Goal: Task Accomplishment & Management: Manage account settings

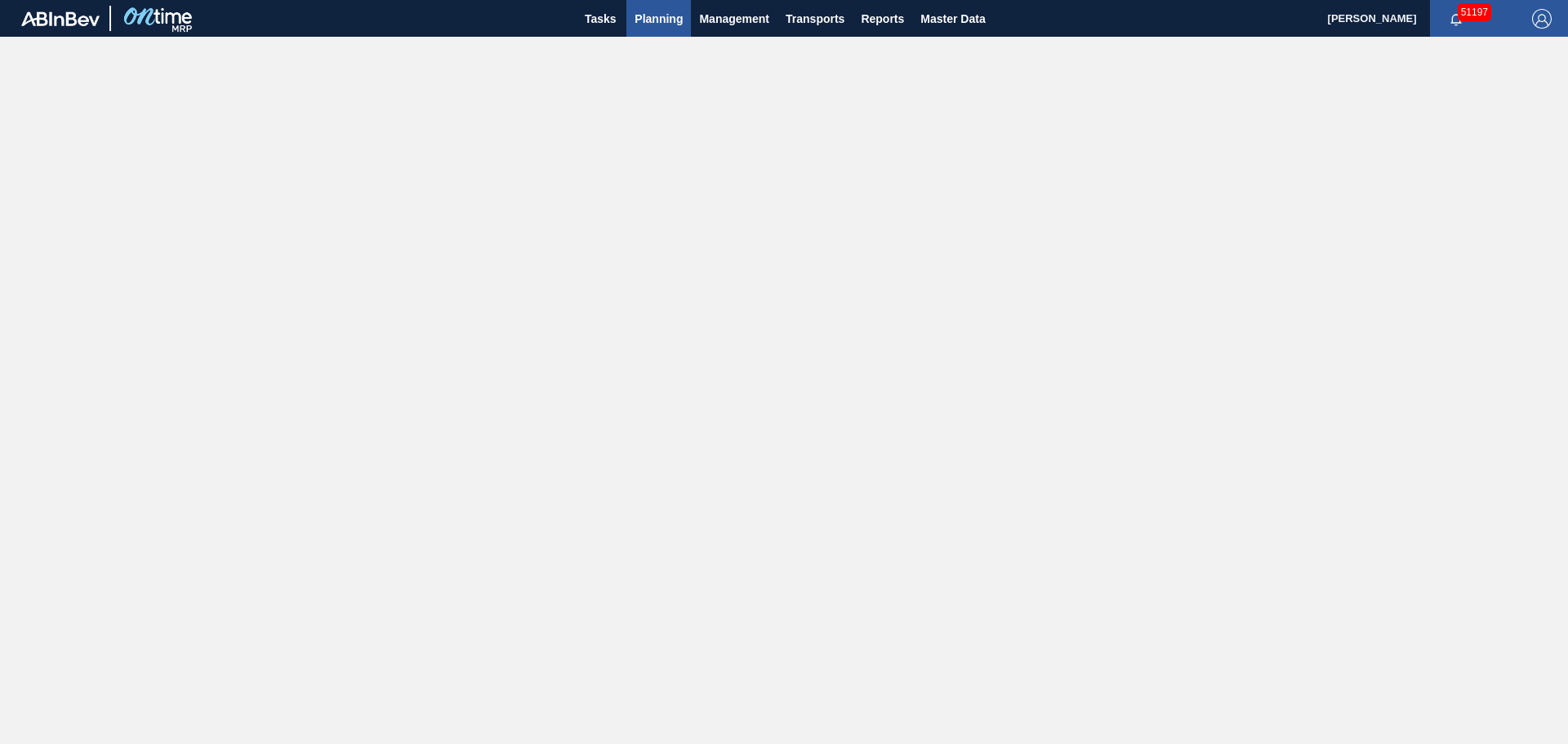
click at [659, 21] on span "Planning" at bounding box center [658, 19] width 48 height 20
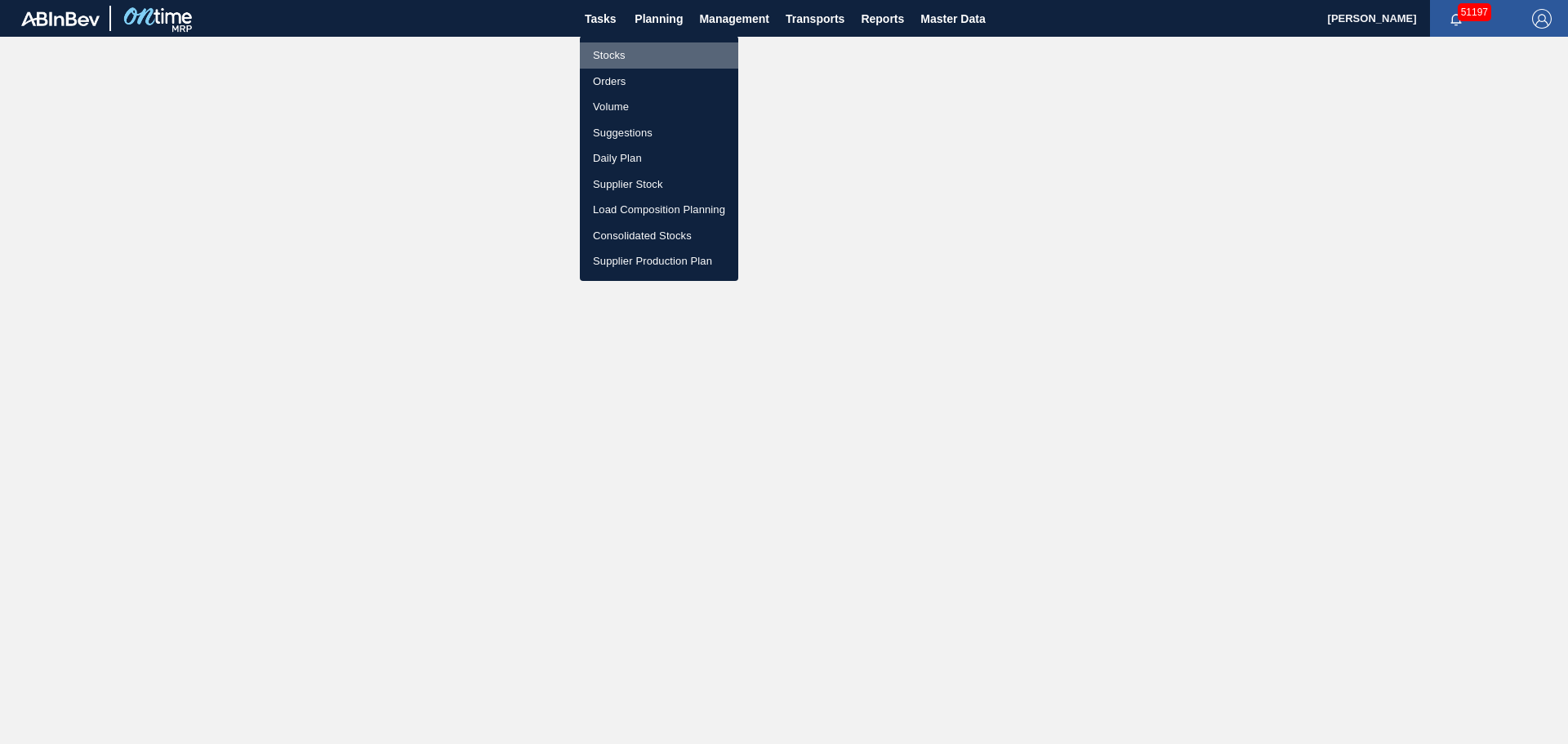
click at [625, 55] on li "Stocks" at bounding box center [658, 55] width 158 height 26
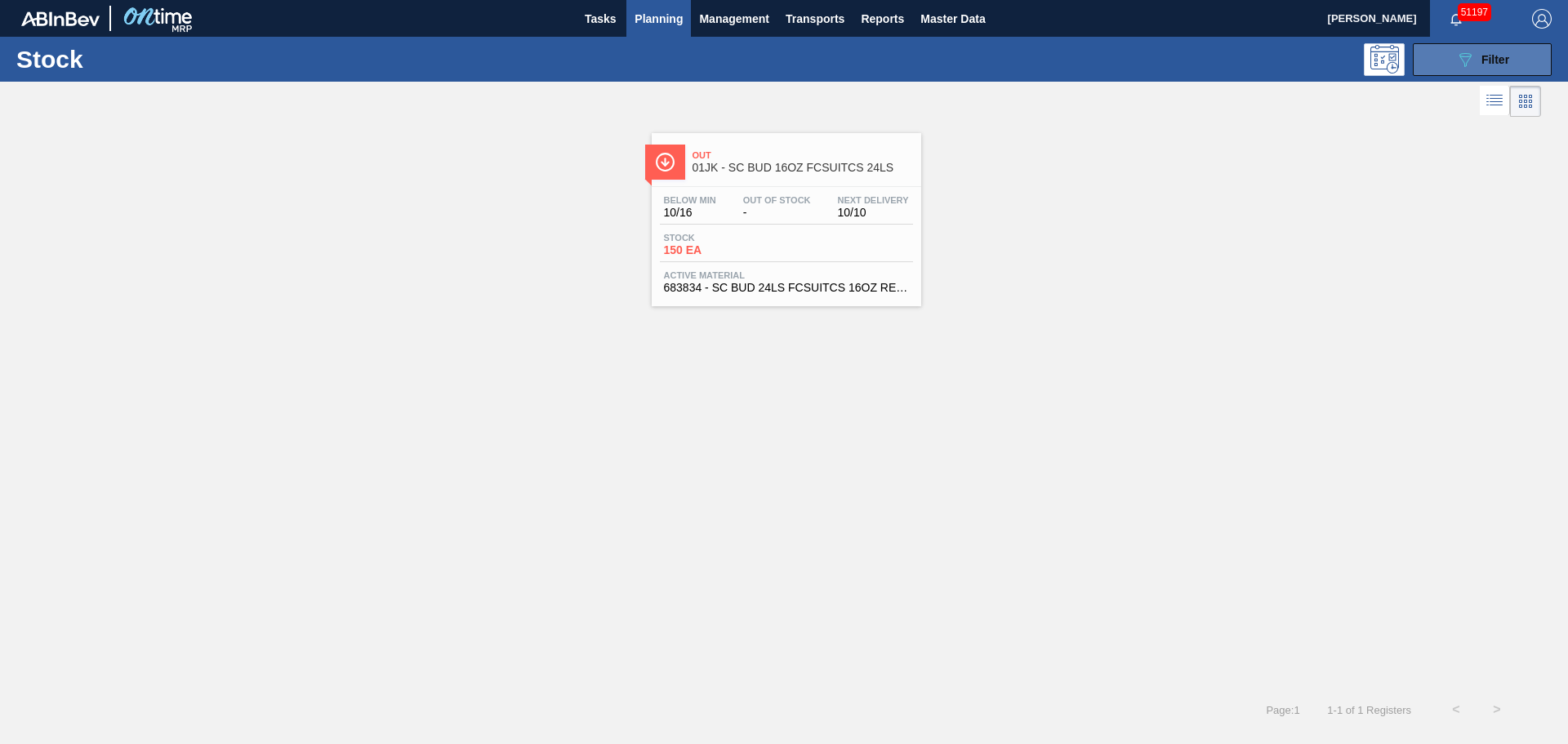
click at [1463, 65] on icon "089F7B8B-B2A5-4AFE-B5C0-19BA573D28AC" at bounding box center [1465, 59] width 20 height 20
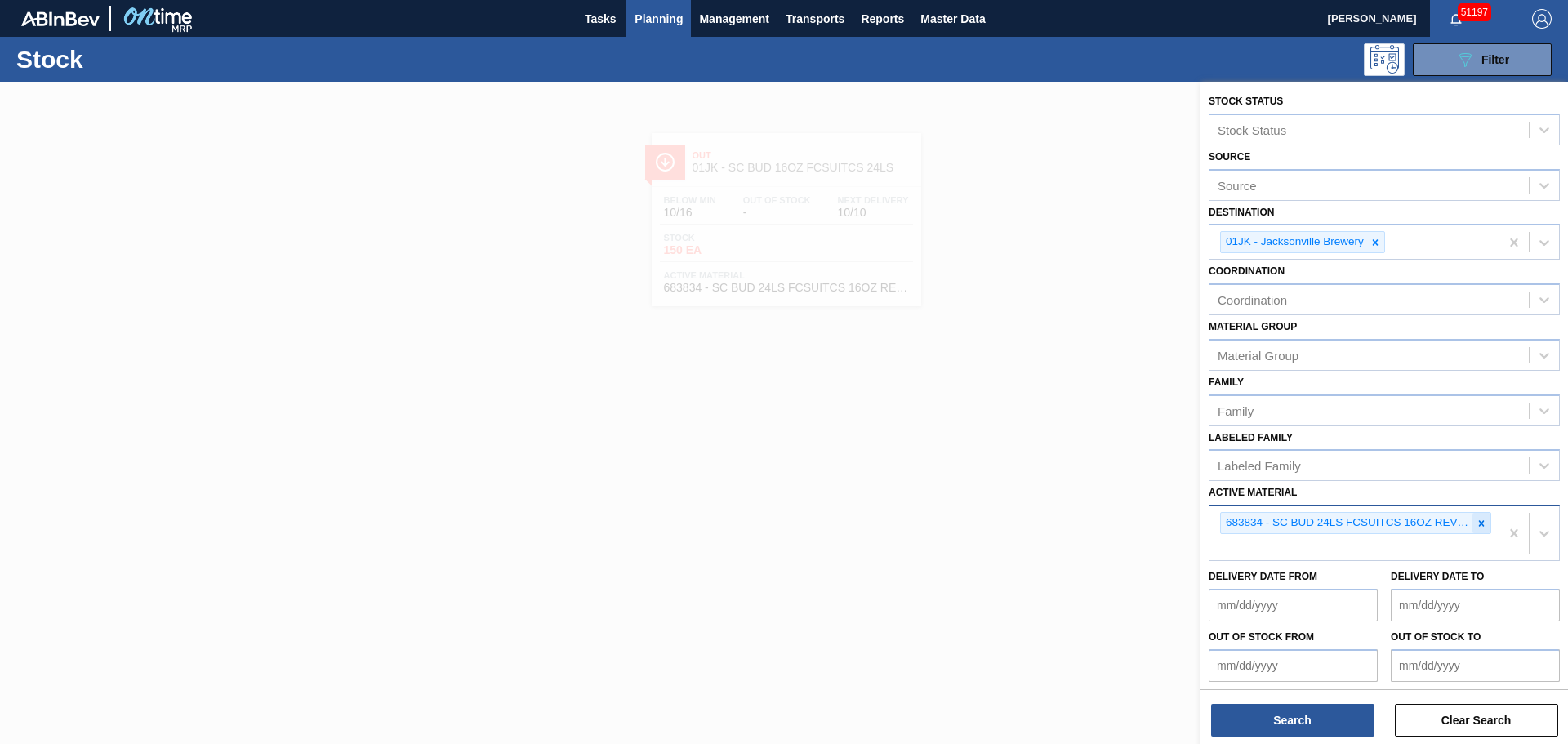
click at [1483, 525] on icon at bounding box center [1481, 523] width 11 height 11
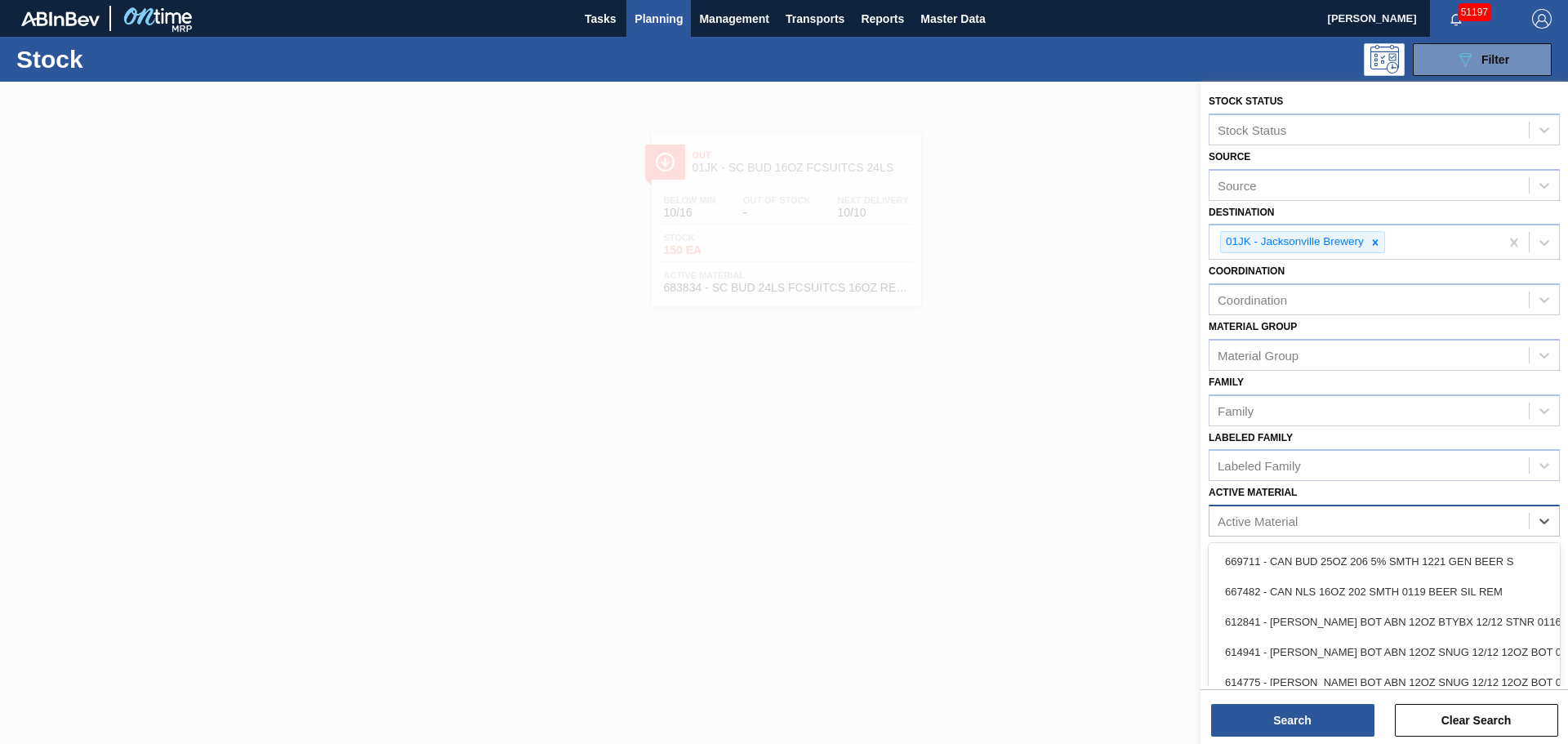
click at [1342, 514] on div "Active Material" at bounding box center [1369, 521] width 319 height 24
type Material "615"
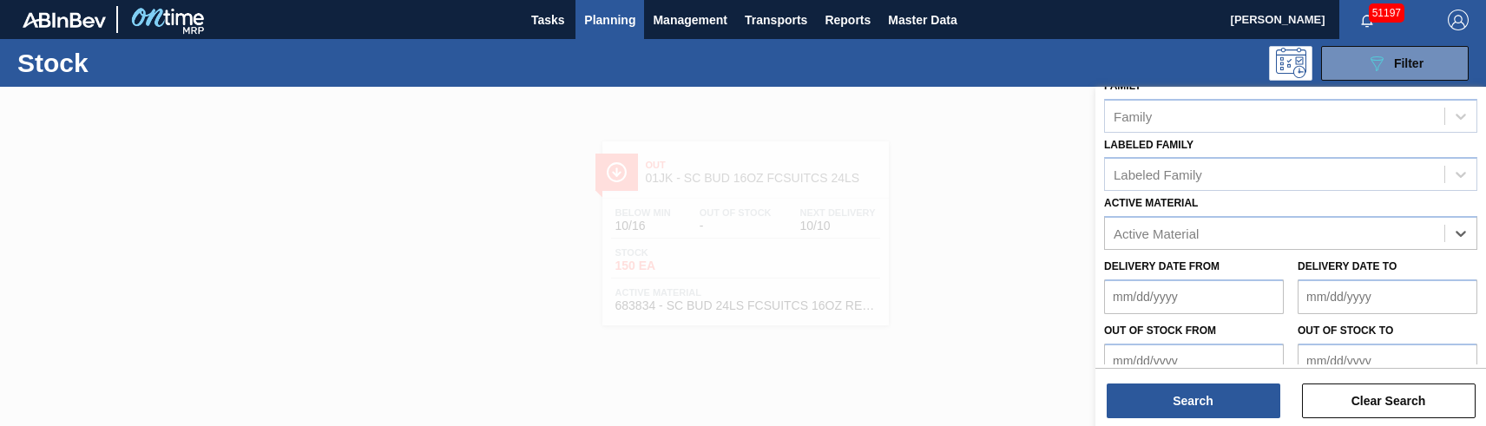
scroll to position [347, 0]
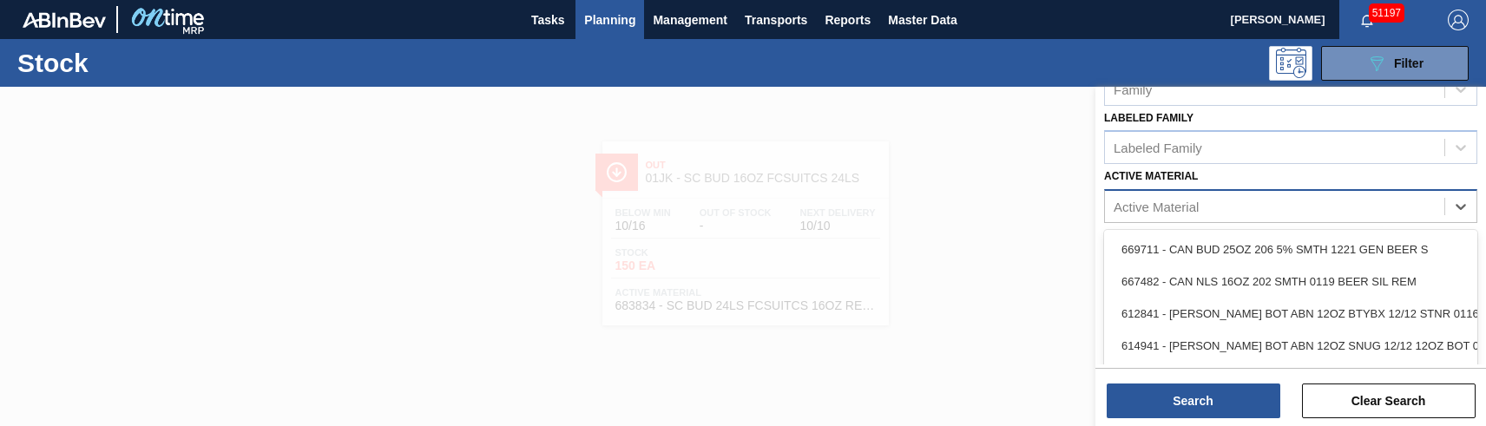
click at [1161, 206] on div "Active Material" at bounding box center [1156, 207] width 85 height 15
type Material "615597"
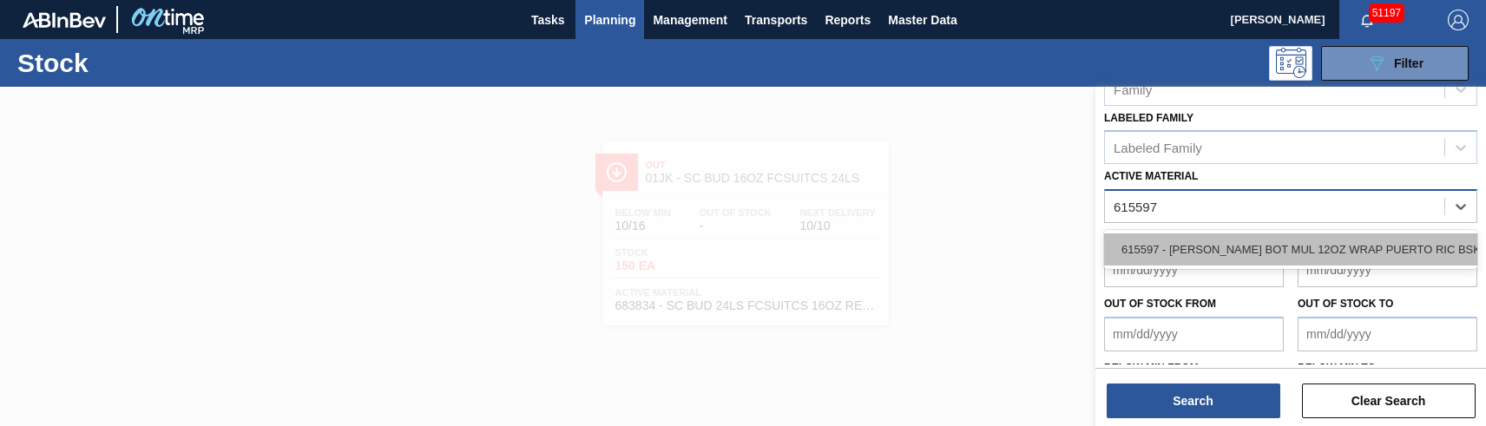
click at [1329, 249] on div "615597 - [PERSON_NAME] BOT MUL 12OZ WRAP PUERTO RIC BSKT 6" at bounding box center [1290, 250] width 373 height 32
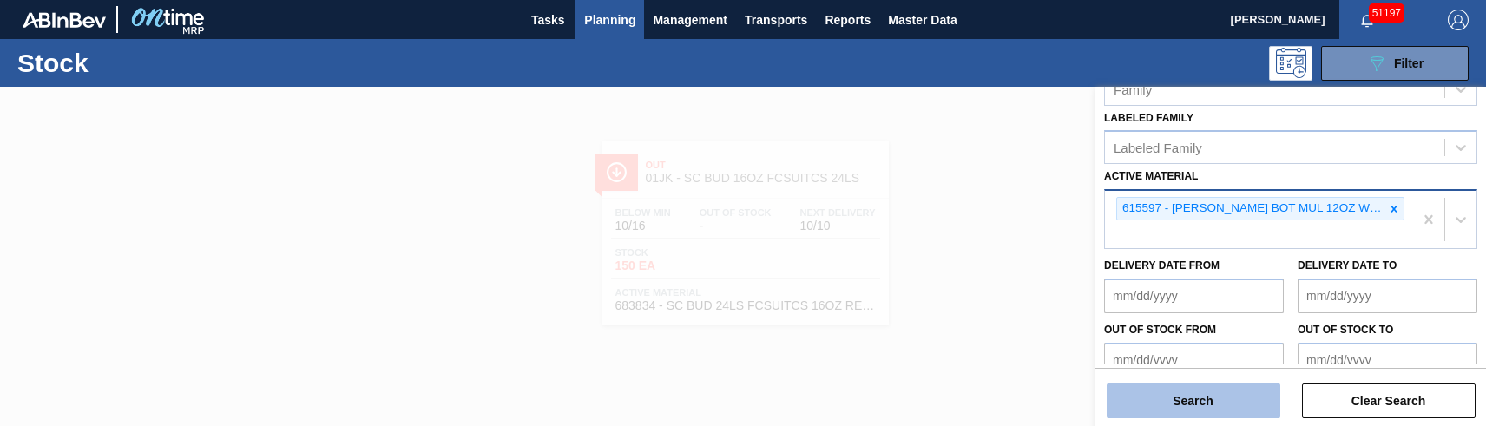
click at [1192, 406] on button "Search" at bounding box center [1194, 401] width 174 height 35
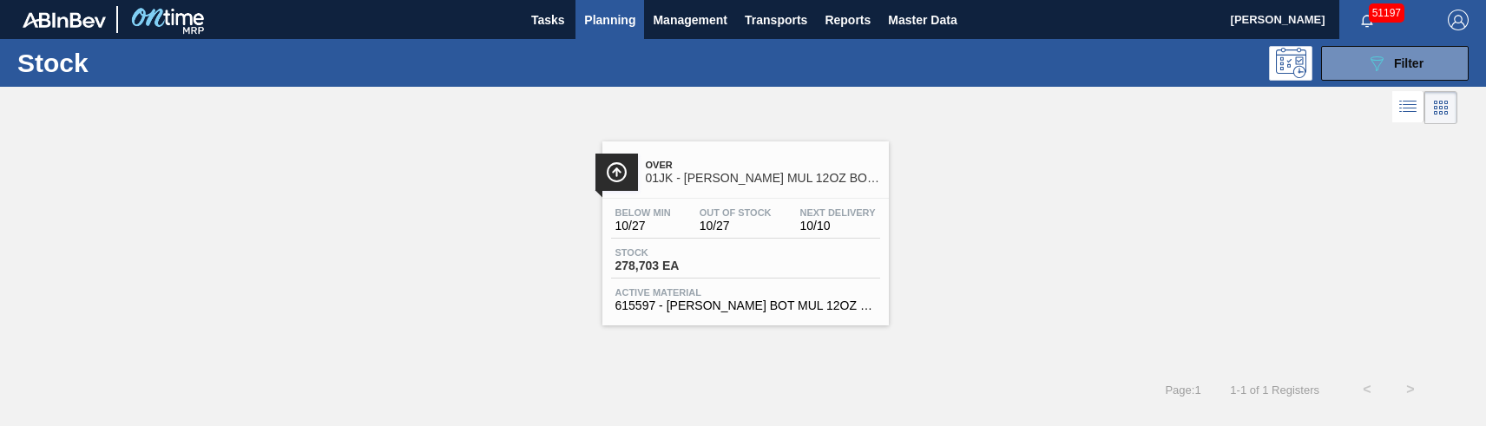
click at [757, 265] on div "Stock 278,703 EA" at bounding box center [745, 262] width 269 height 31
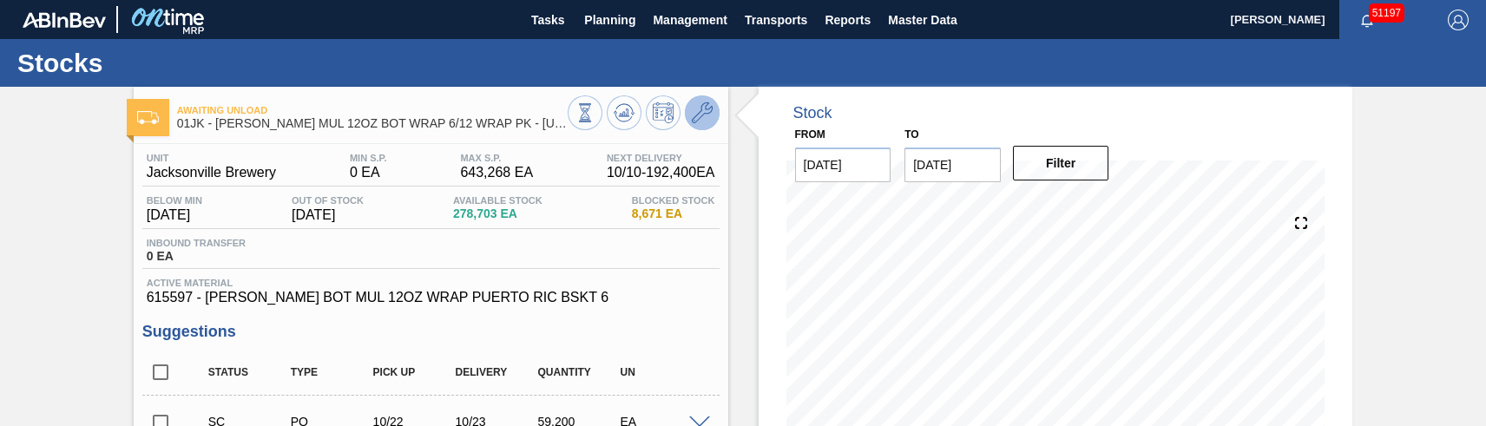
click at [700, 118] on icon at bounding box center [702, 112] width 21 height 21
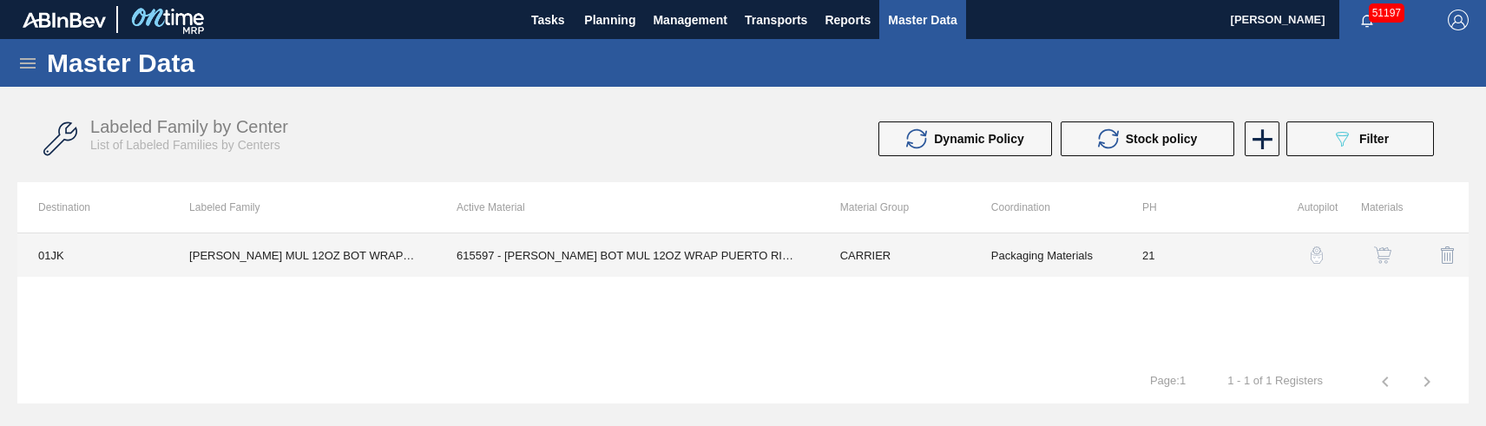
click at [638, 257] on td "615597 - [PERSON_NAME] BOT MUL 12OZ WRAP PUERTO RIC BSKT 6" at bounding box center [628, 255] width 384 height 43
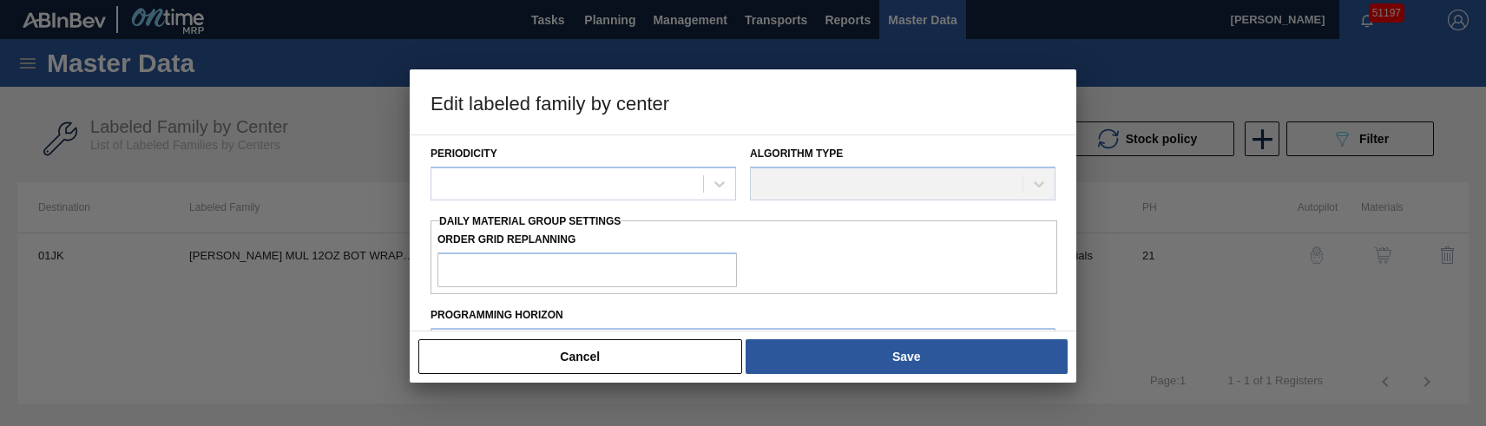
type input "CARRIER"
type input "Bottle Carriers"
type input "[PERSON_NAME] MUL 12OZ BOT WRAP 6/12 WRAP PK - [US_STATE]"
type input "01JK - Jacksonville Brewery"
type input "21"
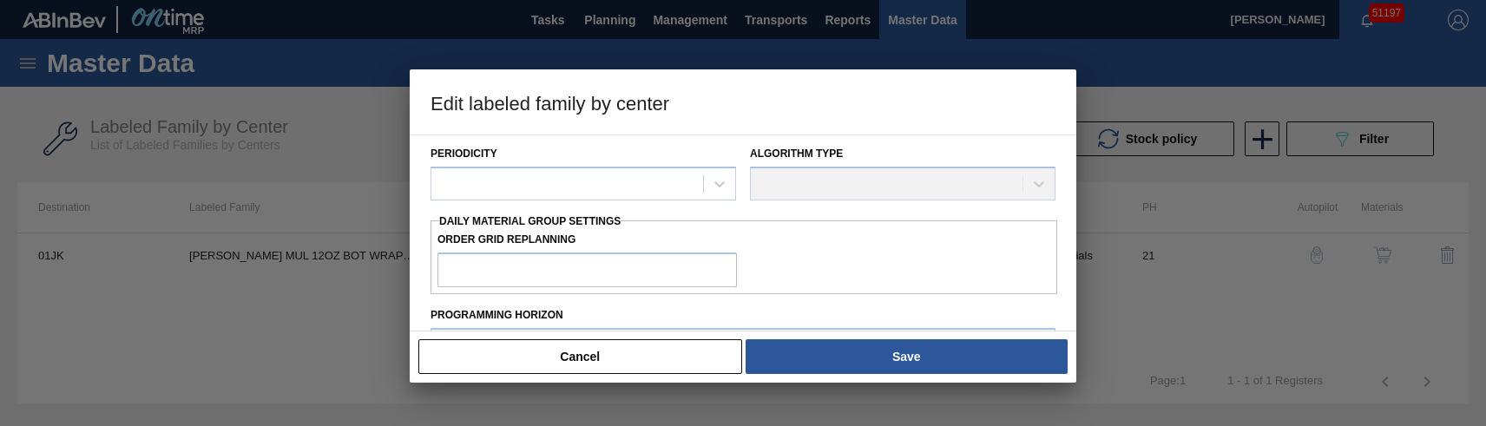
checkbox input "true"
type input "0"
type input "100"
type input "0"
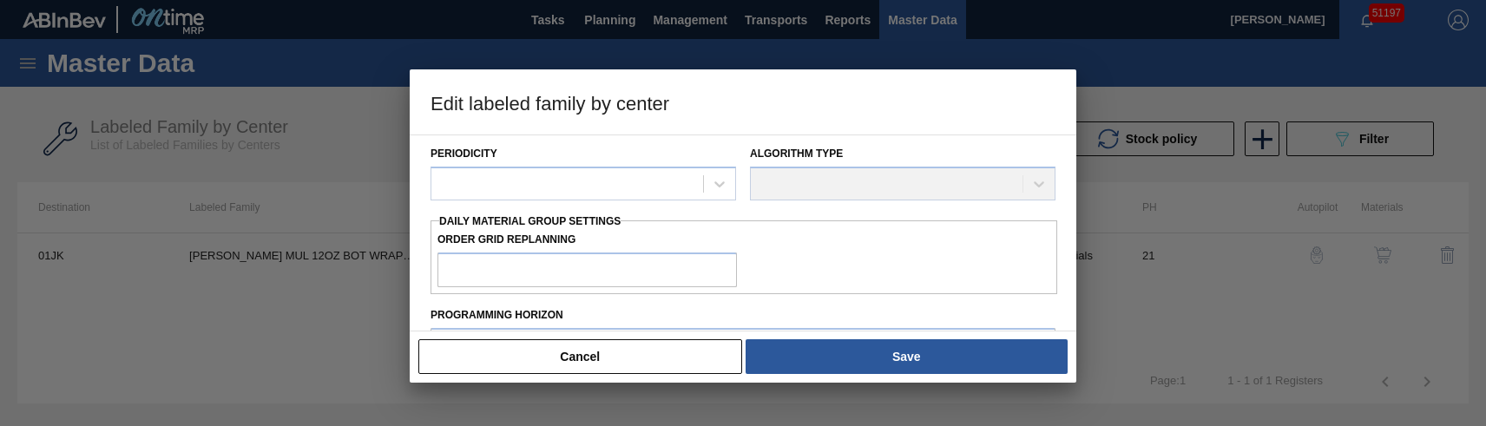
checkbox input "true"
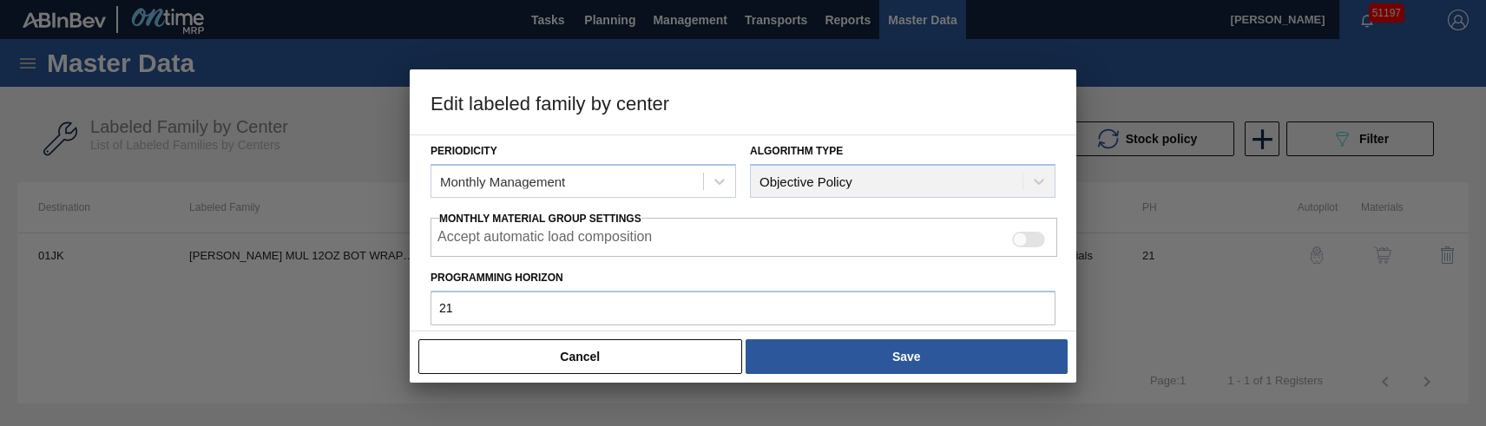
type input "643,268.19"
type input "0"
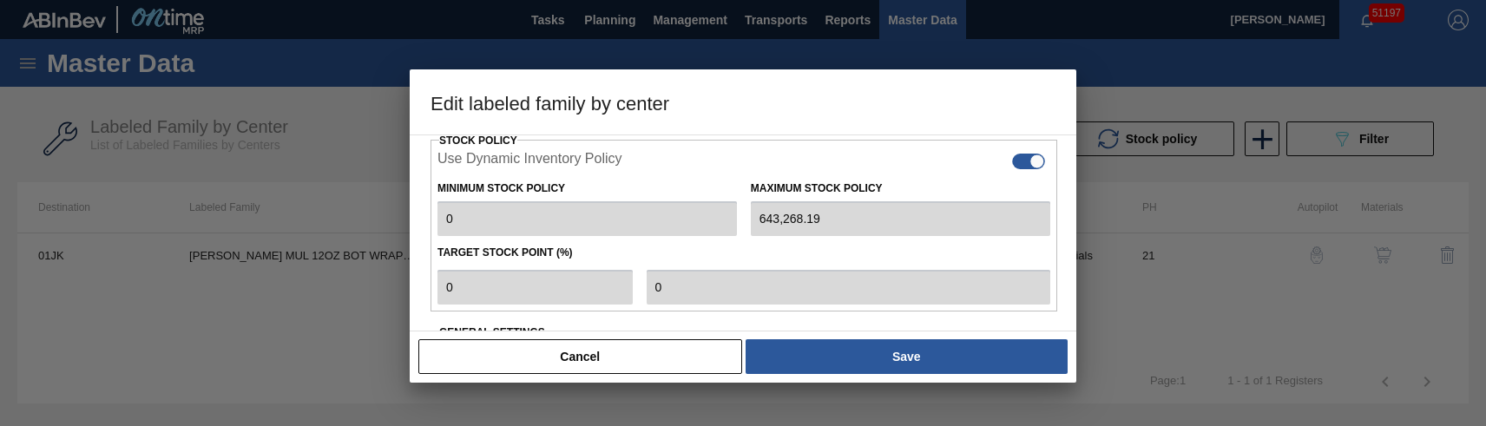
scroll to position [438, 0]
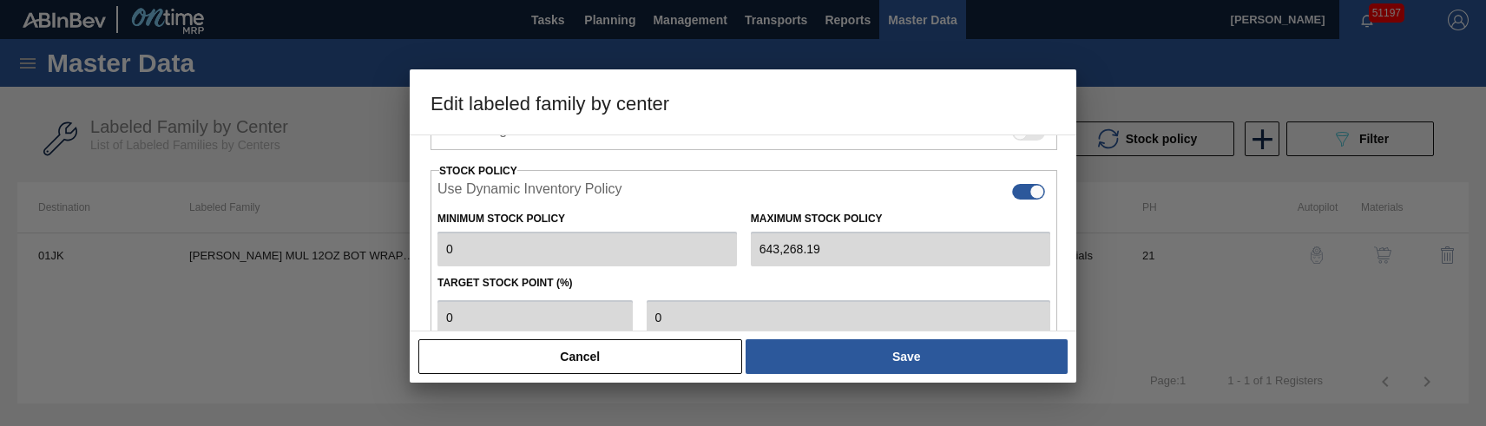
click at [1030, 190] on div at bounding box center [1037, 192] width 15 height 15
checkbox input "false"
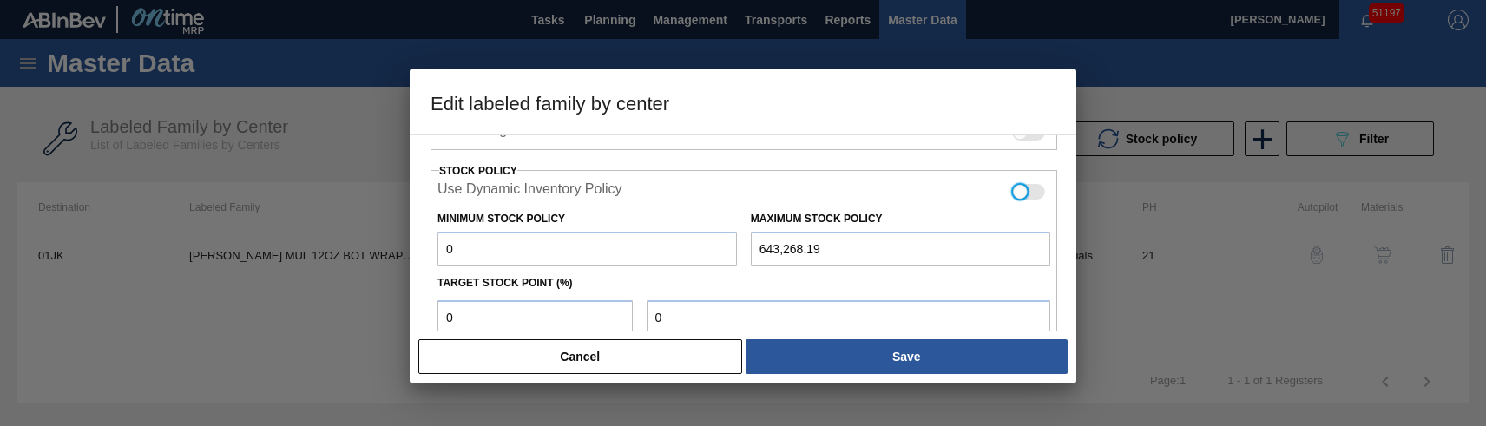
click at [548, 256] on input "0" at bounding box center [588, 249] width 300 height 35
type input "1"
drag, startPoint x: 864, startPoint y: 252, endPoint x: 723, endPoint y: 249, distance: 140.7
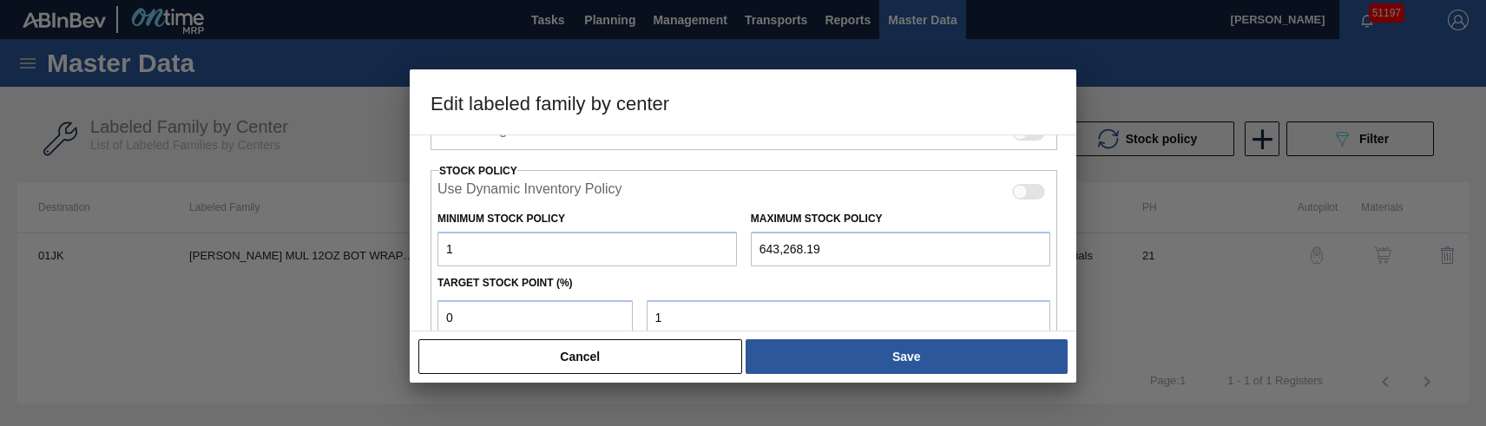
click at [723, 249] on div "Minimum Stock Policy 1 Maximum Stock Policy 643,268.19" at bounding box center [744, 234] width 627 height 64
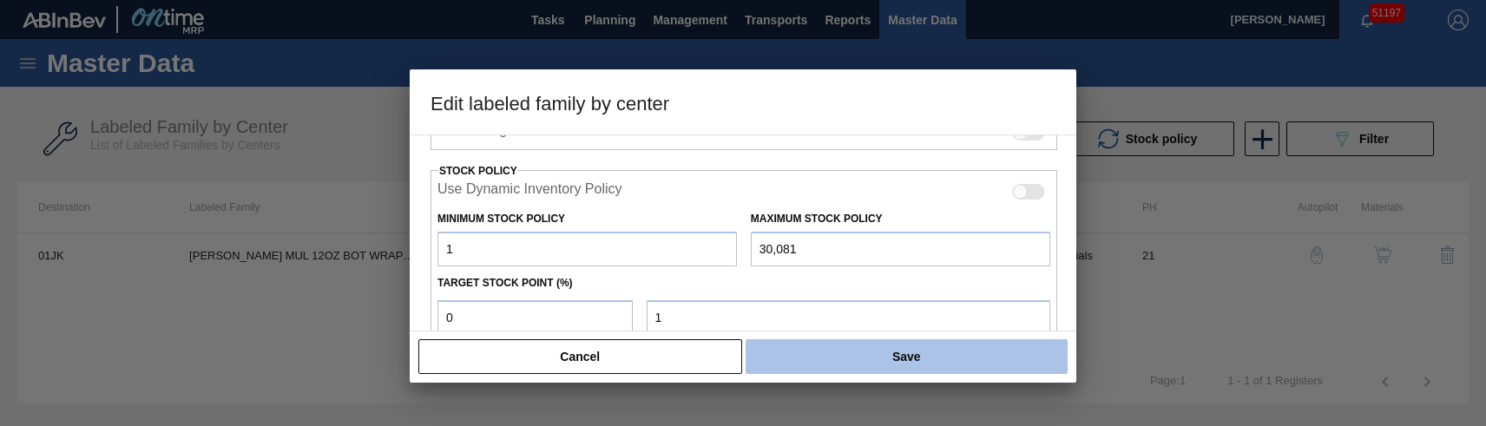
type input "30,081"
click at [871, 360] on button "Save" at bounding box center [907, 356] width 322 height 35
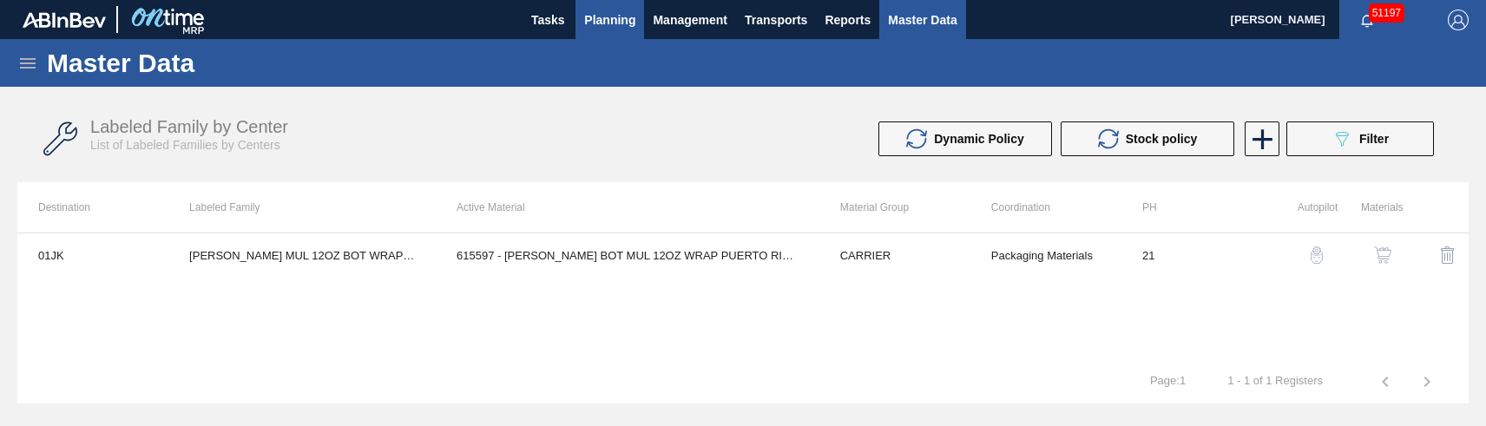
click at [622, 21] on span "Planning" at bounding box center [609, 20] width 51 height 21
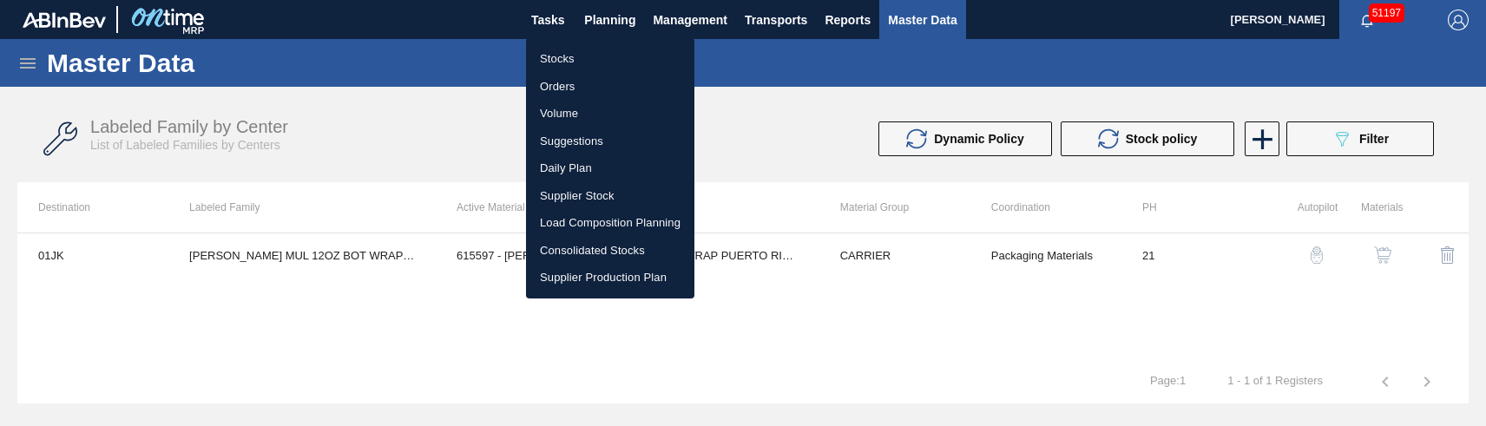
click at [564, 60] on li "Stocks" at bounding box center [610, 59] width 168 height 28
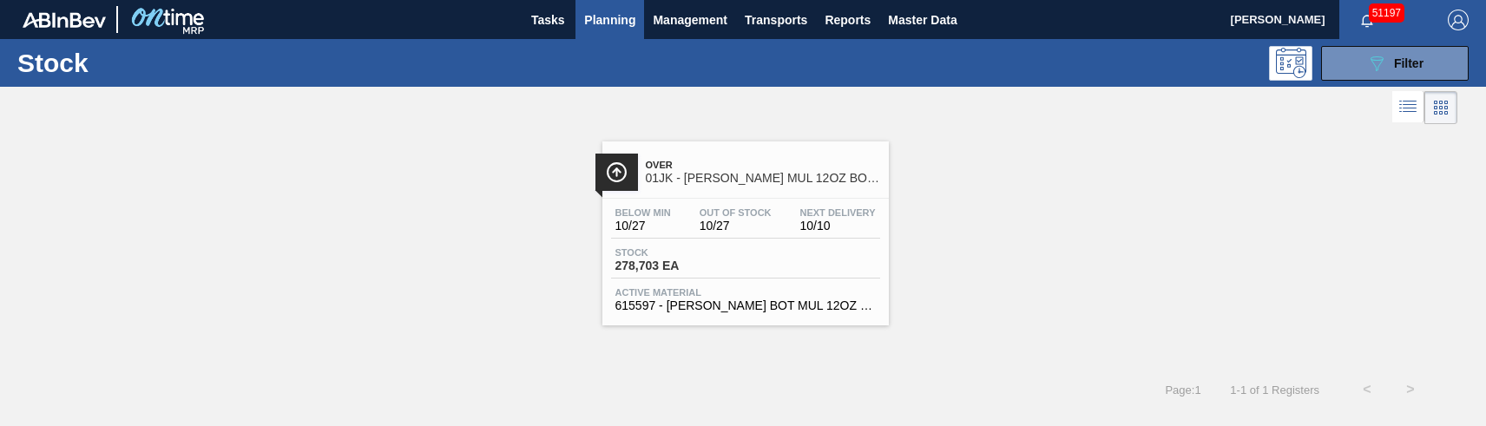
click at [988, 214] on div "Over 01JK - [PERSON_NAME] MUL 12OZ BOT WRAP 6/12 WRAP PK - [US_STATE] Below Min…" at bounding box center [743, 226] width 1486 height 197
click at [1406, 65] on span "Filter" at bounding box center [1409, 63] width 30 height 14
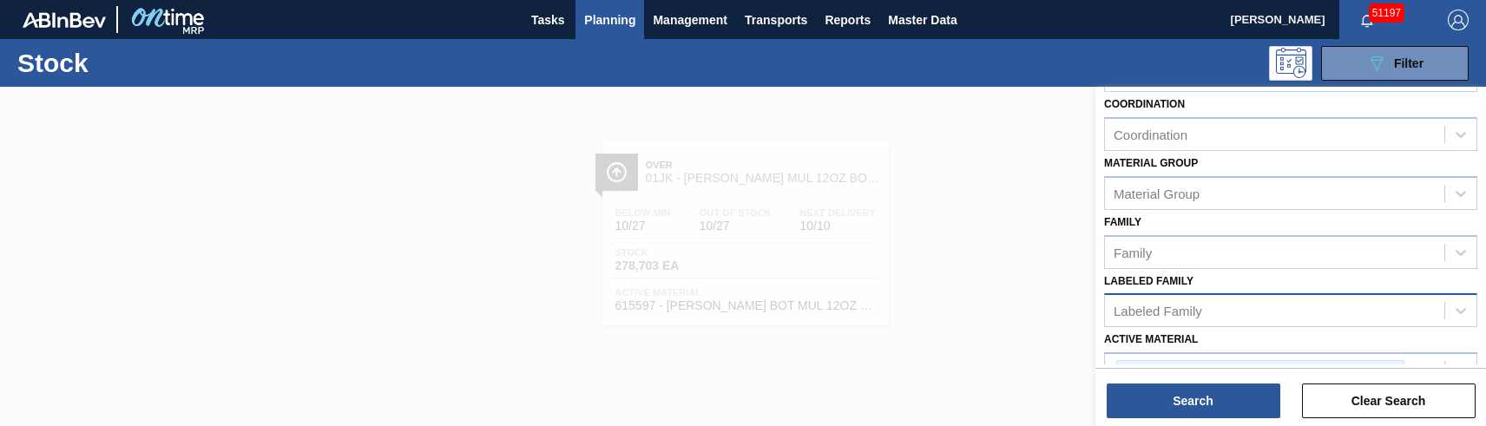
scroll to position [260, 0]
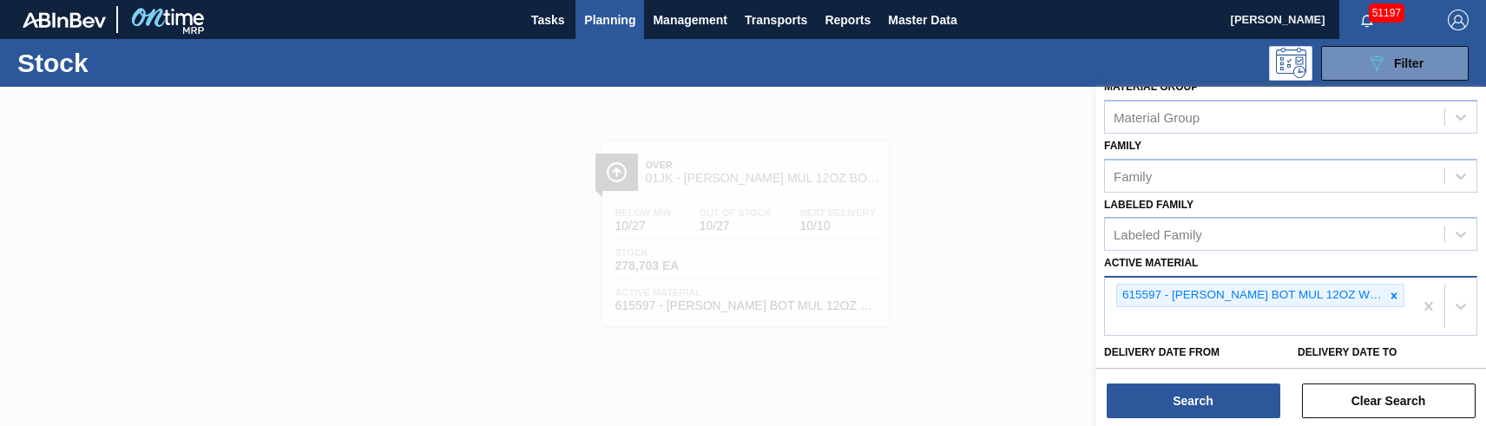
click at [1388, 297] on icon at bounding box center [1394, 296] width 12 height 12
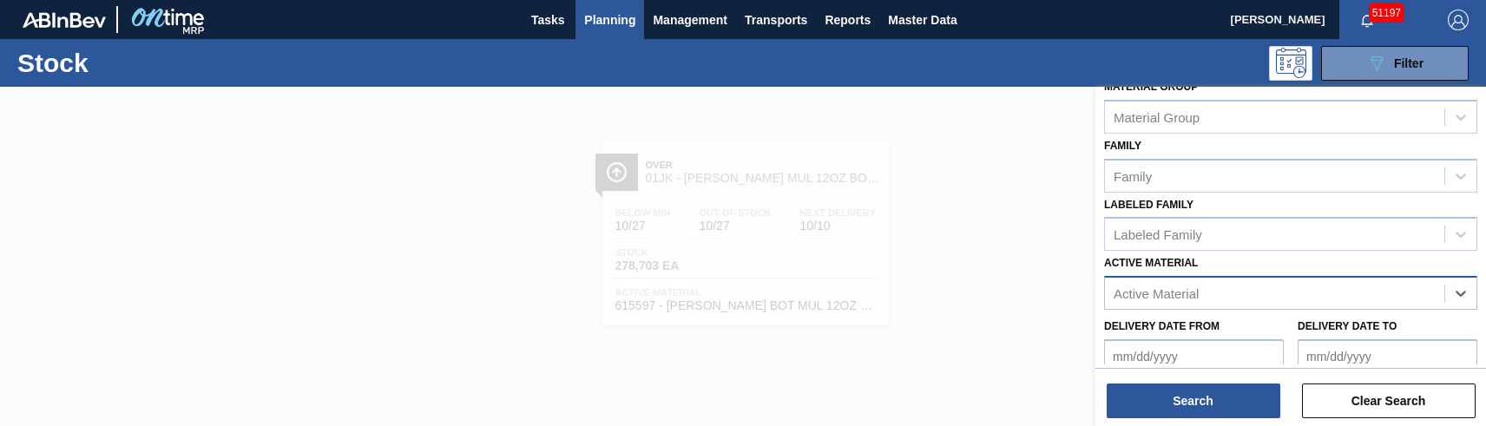
click at [1209, 294] on div "Active Material" at bounding box center [1274, 293] width 339 height 25
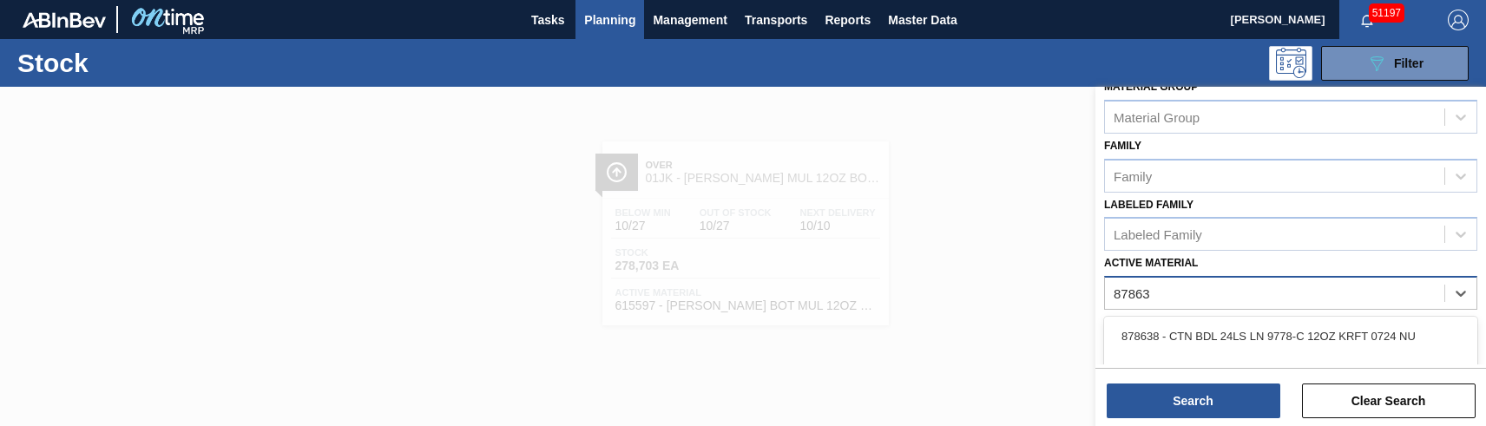
type Material "878636"
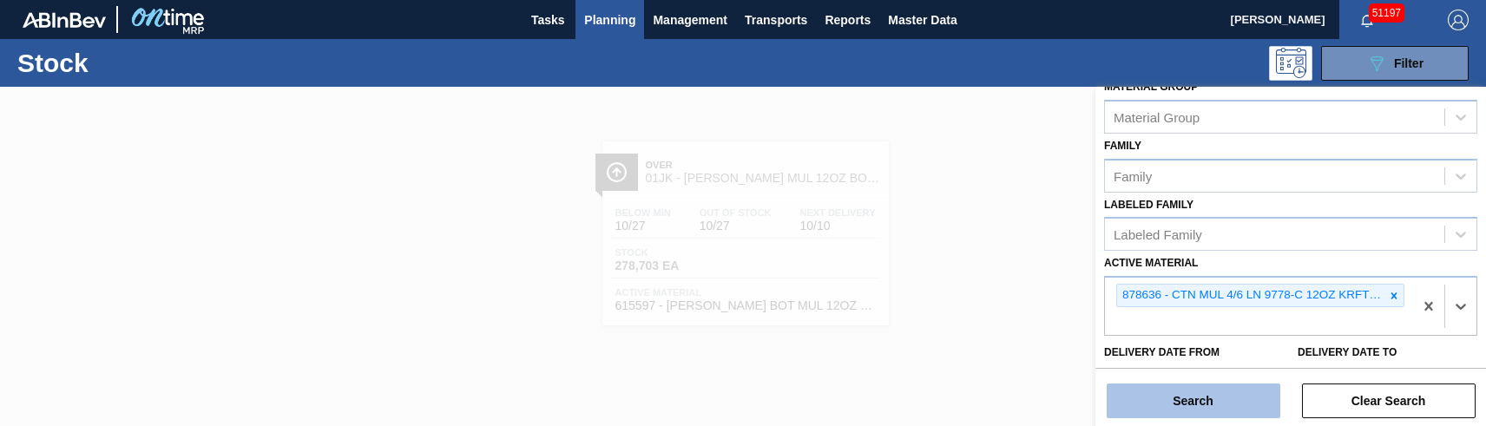
click at [1195, 404] on button "Search" at bounding box center [1194, 401] width 174 height 35
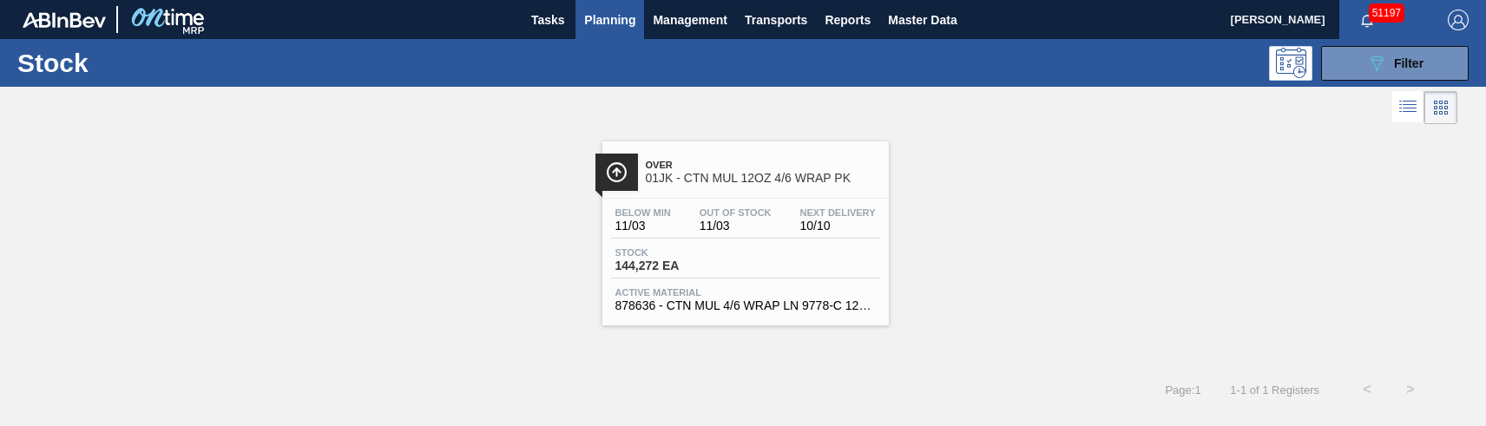
click at [725, 268] on span "144,272 EA" at bounding box center [677, 266] width 122 height 13
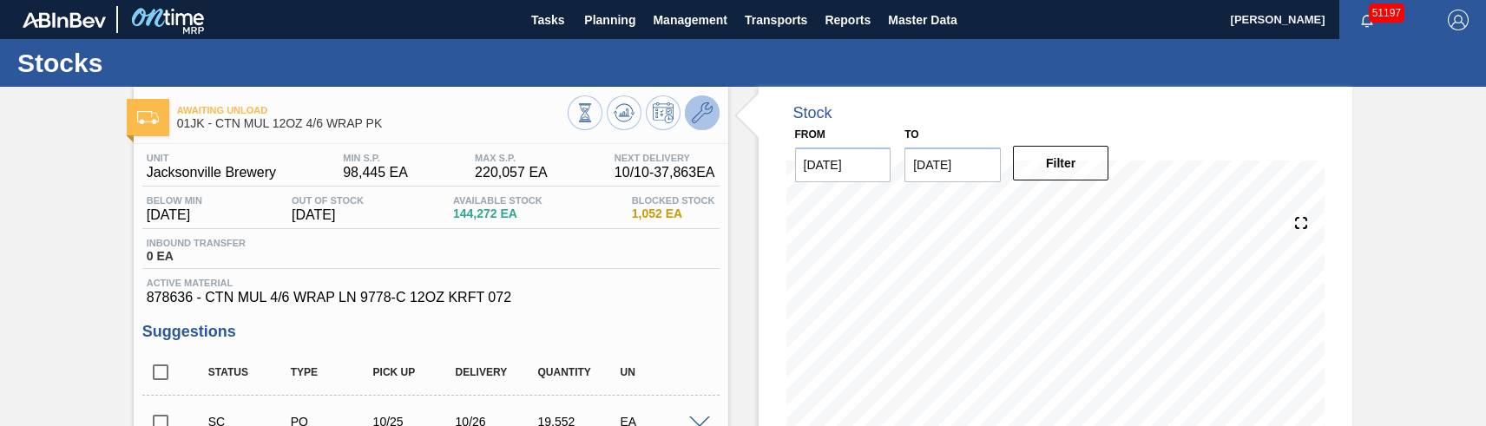
click at [698, 118] on icon at bounding box center [702, 112] width 21 height 21
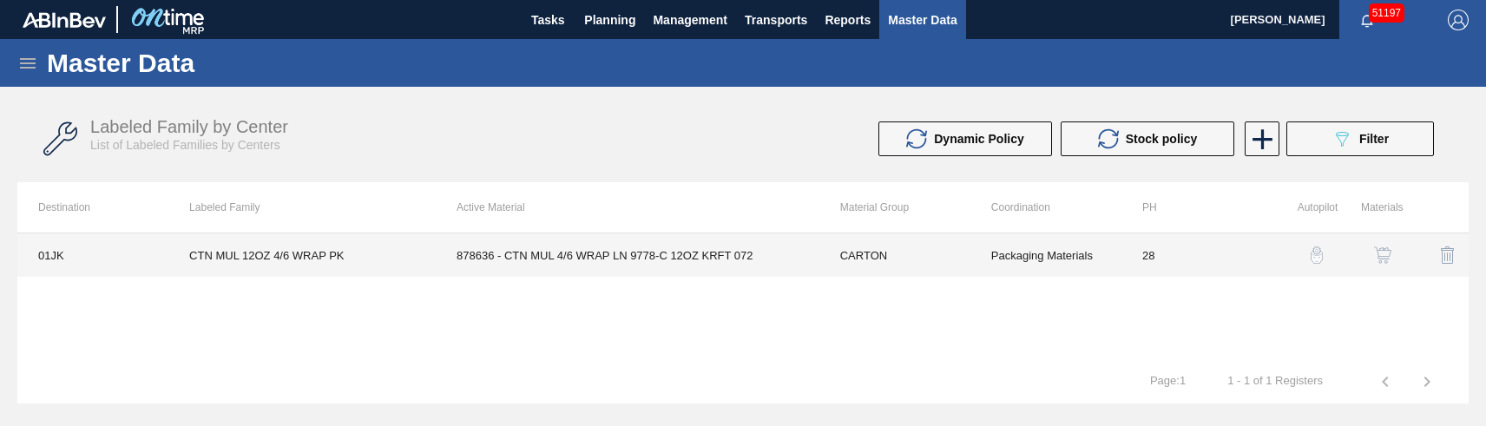
click at [669, 260] on td "878636 - CTN MUL 4/6 WRAP LN 9778-C 12OZ KRFT 072" at bounding box center [628, 255] width 384 height 43
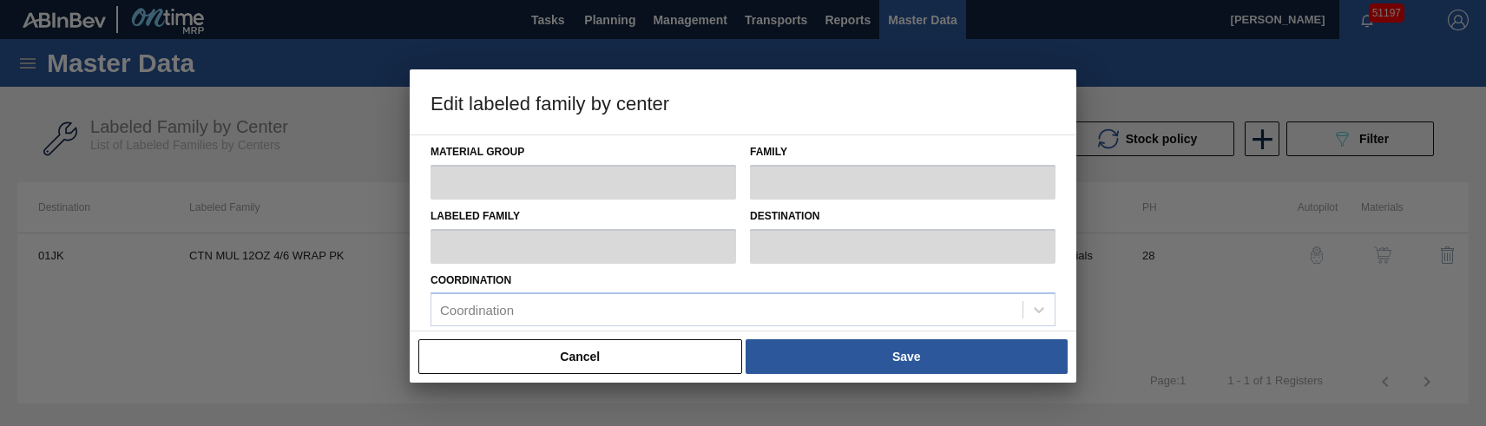
type input "CARTON"
type input "Corrugate Carton"
type input "CTN MUL 12OZ 4/6 WRAP PK"
type input "01JK - Jacksonville Brewery"
type input "28"
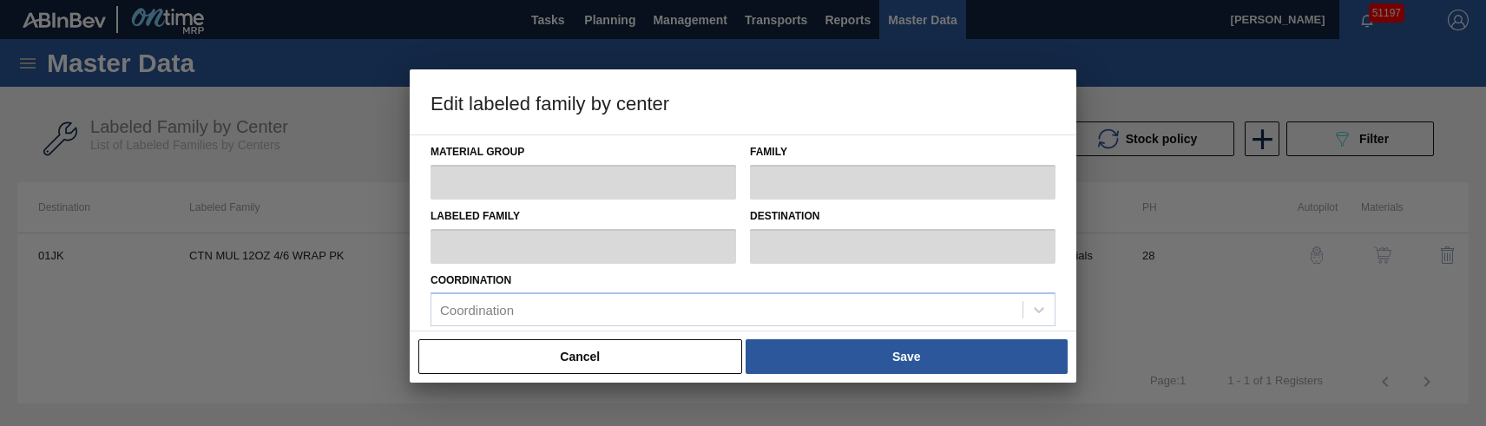
type input "0"
type input "100"
type input "0"
checkbox input "true"
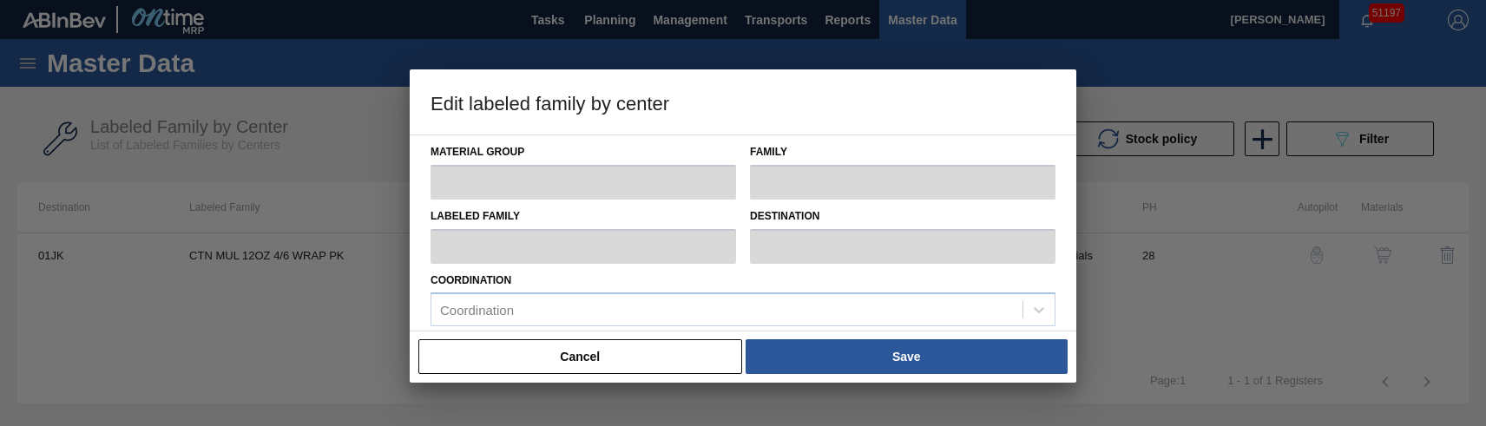
checkbox input "true"
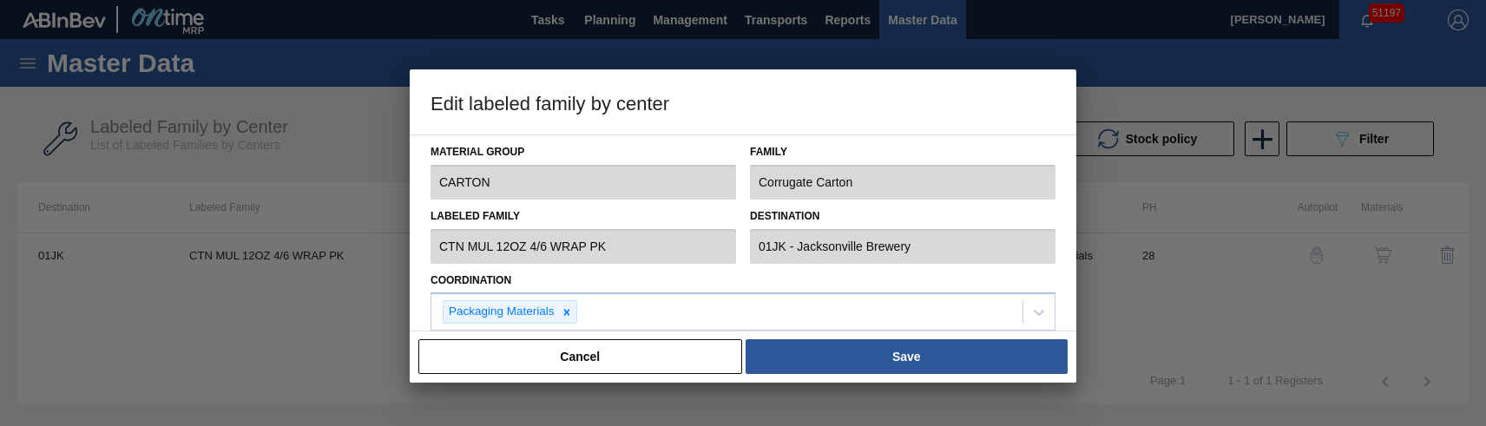
type input "98,444.62"
type input "220,057.02"
type input "0"
type input "98,445"
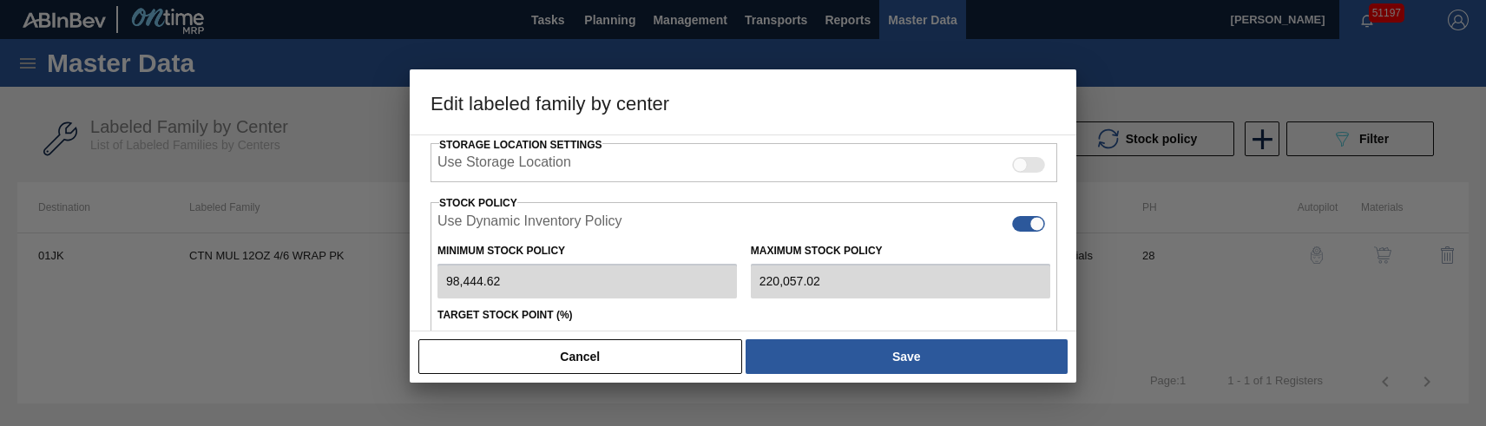
scroll to position [434, 0]
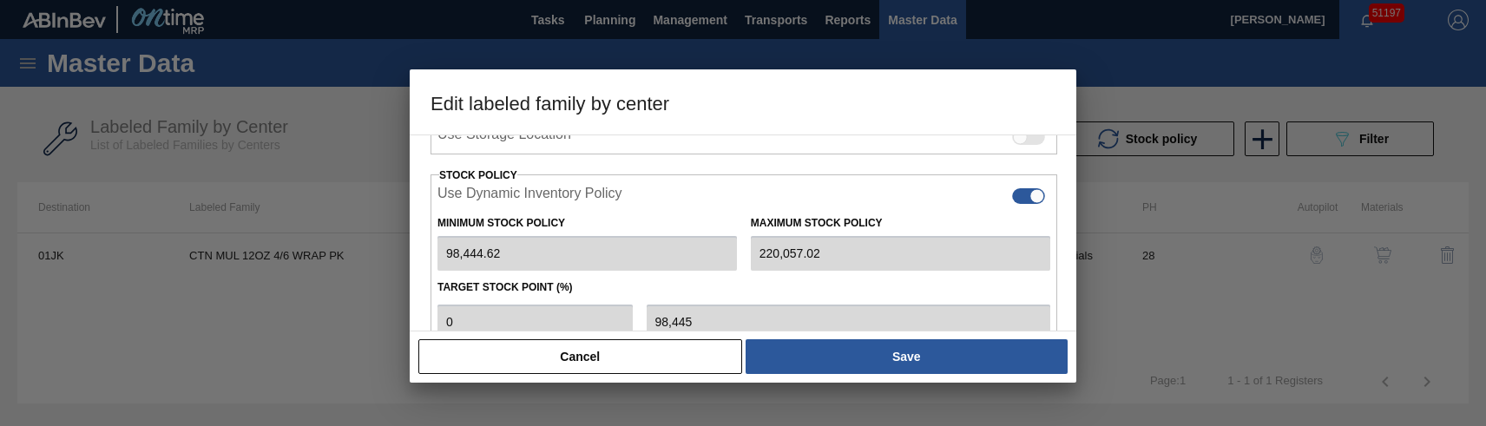
click at [1030, 195] on div at bounding box center [1037, 196] width 15 height 15
checkbox input "false"
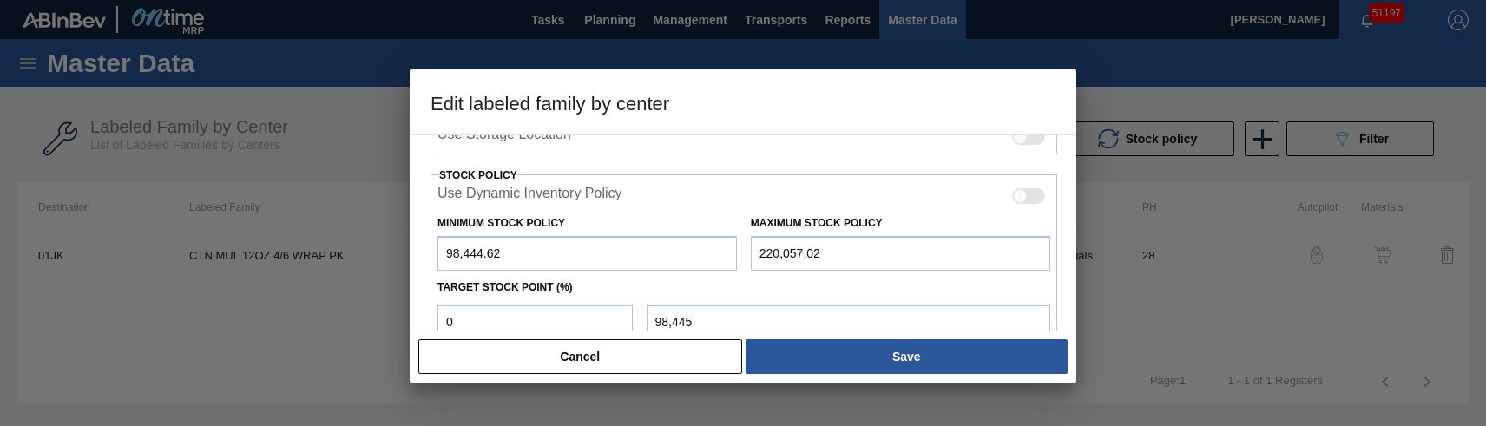
drag, startPoint x: 586, startPoint y: 253, endPoint x: 325, endPoint y: 255, distance: 261.3
click at [325, 255] on div "Edit labeled family by center Material Group CARTON Family Corrugate Carton Lab…" at bounding box center [743, 213] width 1486 height 426
type input "8"
type input "84"
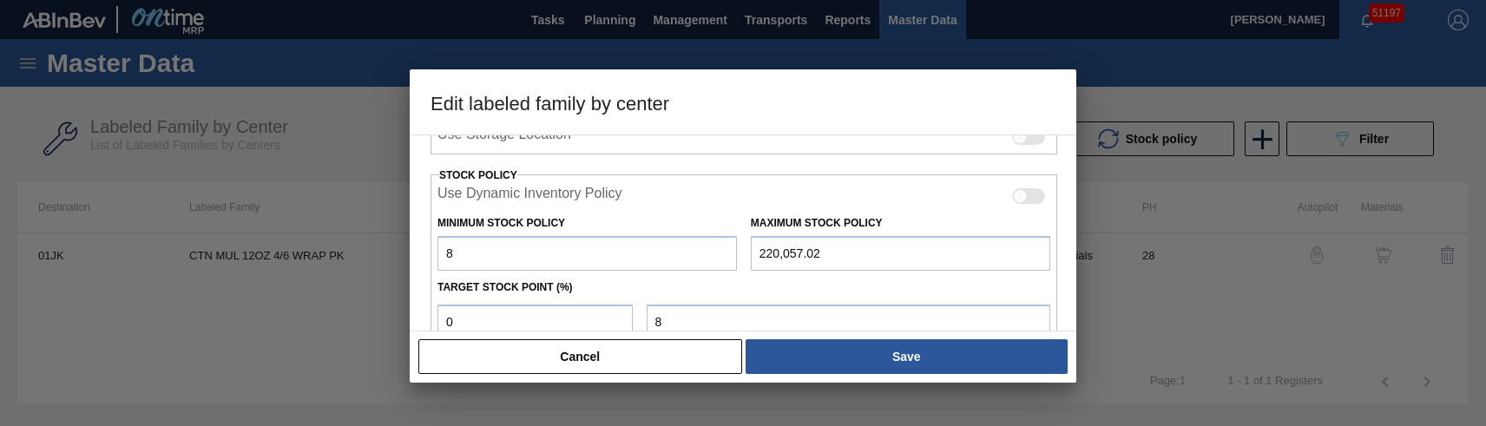
type input "84"
type input "841"
type input "8,413"
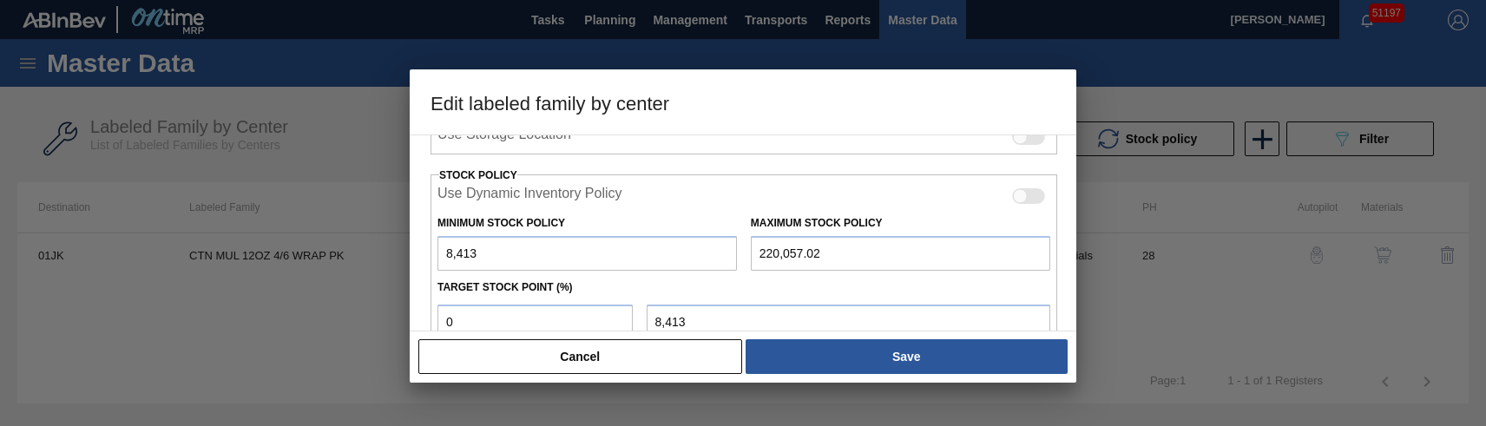
type input "84,130"
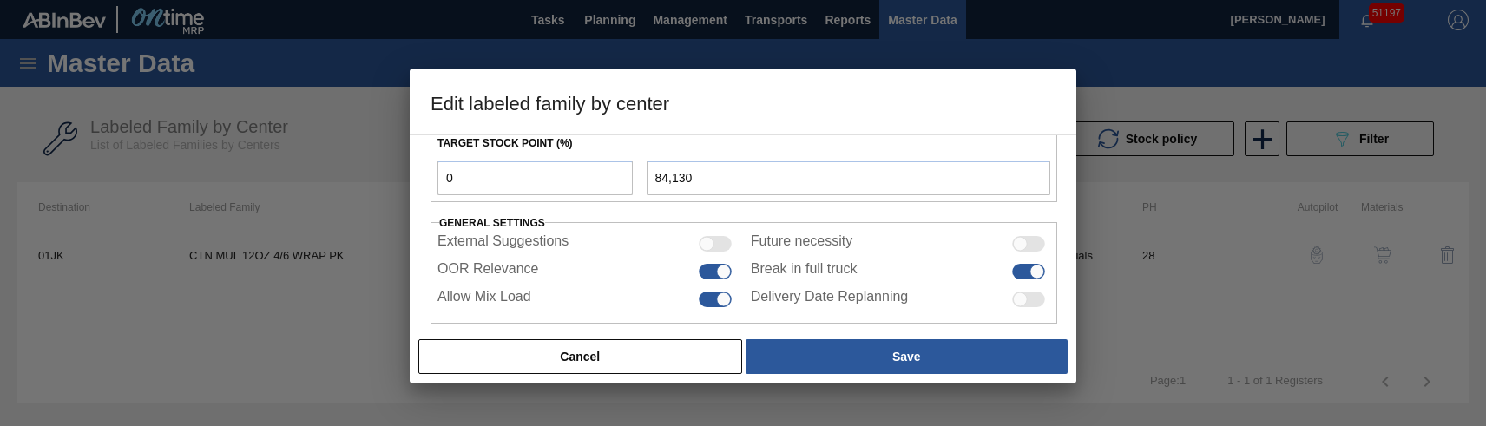
scroll to position [601, 0]
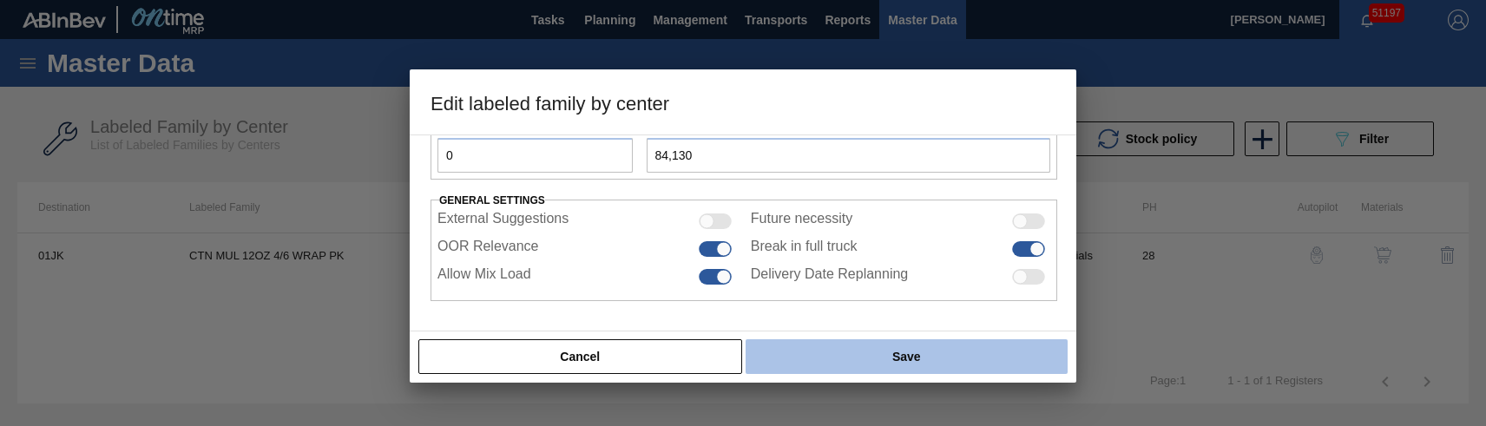
type input "171,868"
click at [918, 357] on button "Save" at bounding box center [907, 356] width 322 height 35
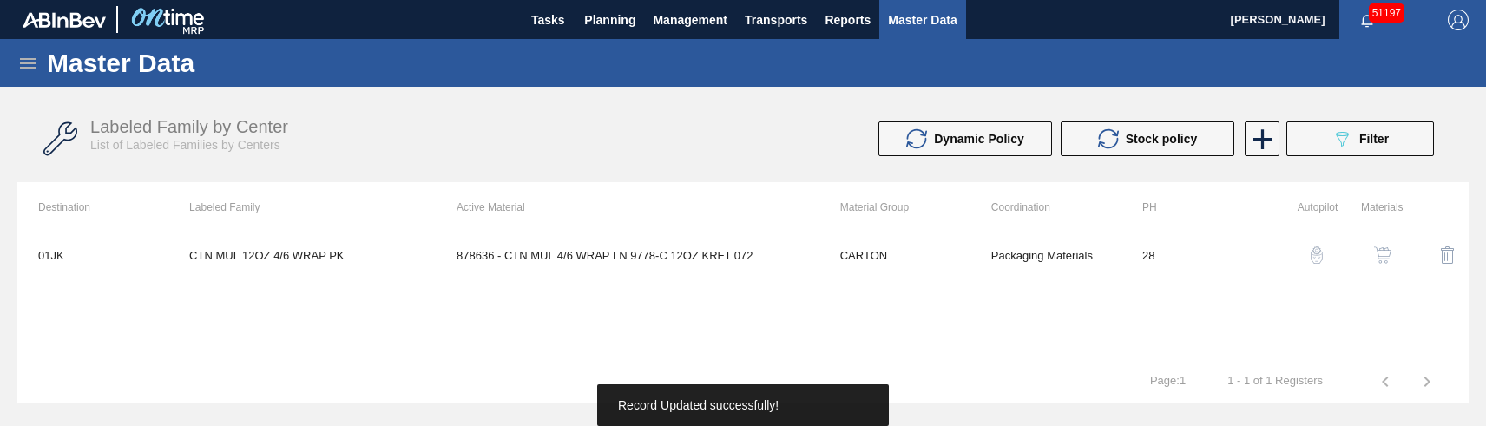
click at [508, 326] on div "01JK CTN MUL 12OZ 4/6 WRAP PK 878636 - CTN MUL 4/6 WRAP LN 9778-C 12OZ KRFT 072…" at bounding box center [743, 297] width 1452 height 128
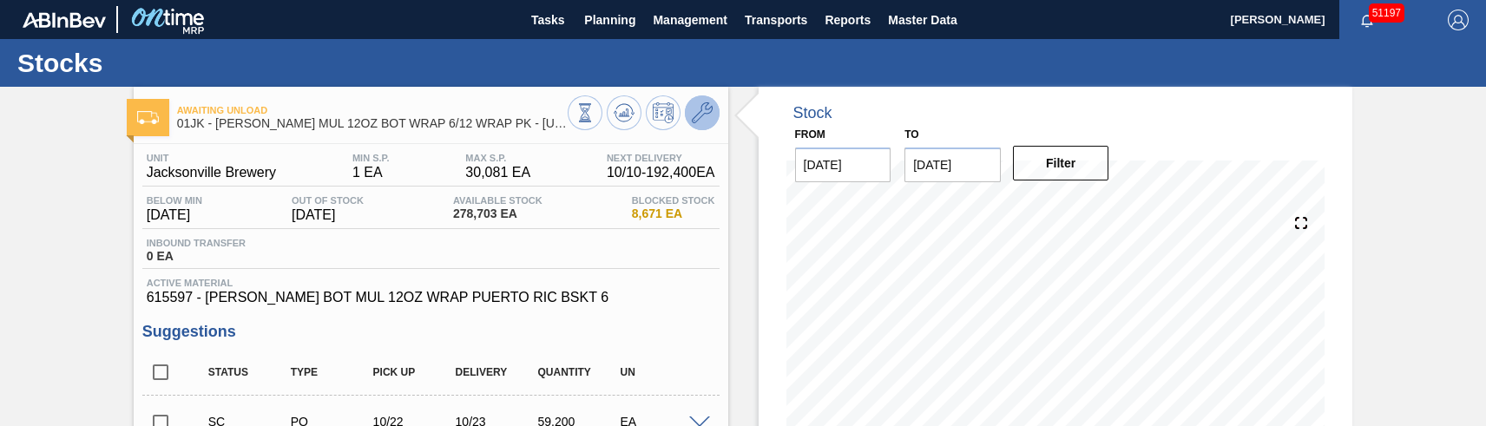
click at [689, 118] on button at bounding box center [702, 113] width 35 height 35
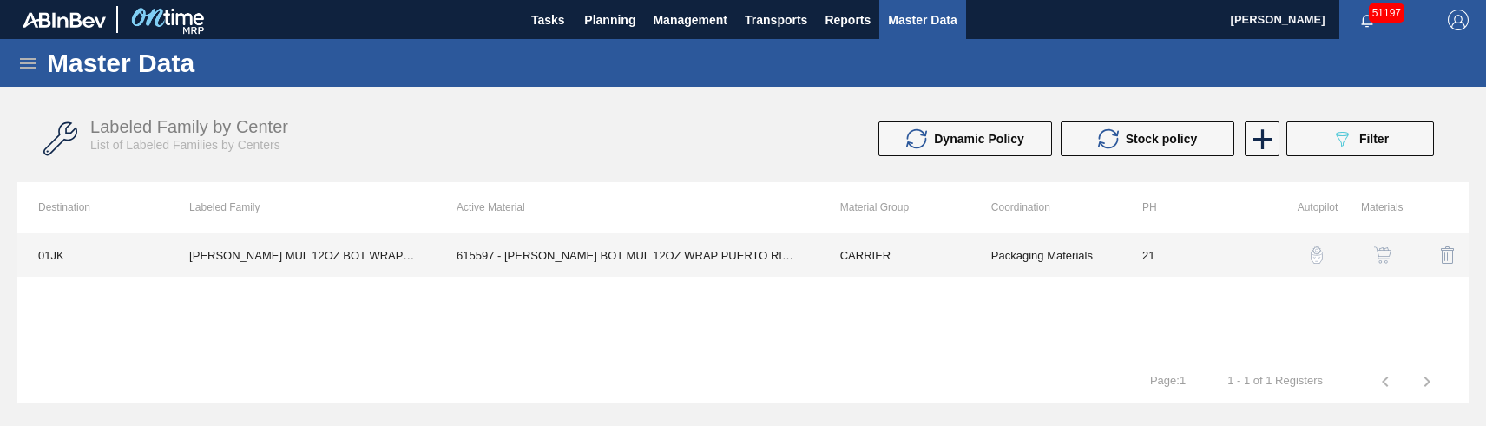
click at [592, 255] on td "615597 - [PERSON_NAME] BOT MUL 12OZ WRAP PUERTO RIC BSKT 6" at bounding box center [628, 255] width 384 height 43
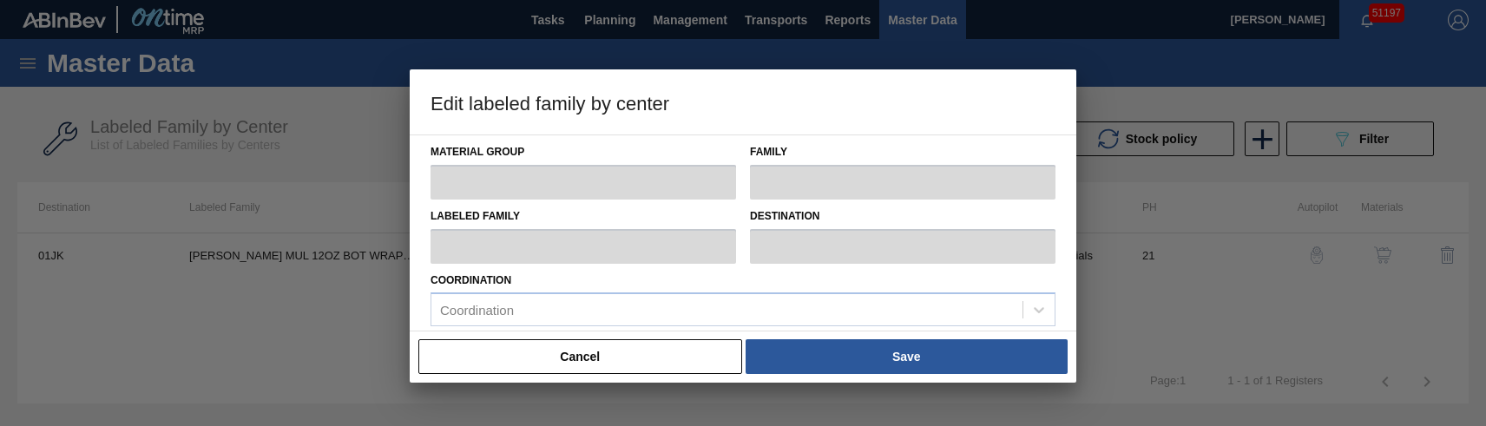
type input "CARRIER"
type input "Bottle Carriers"
type input "[PERSON_NAME] MUL 12OZ BOT WRAP 6/12 WRAP PK - [US_STATE]"
type input "01JK - Jacksonville Brewery"
type input "21"
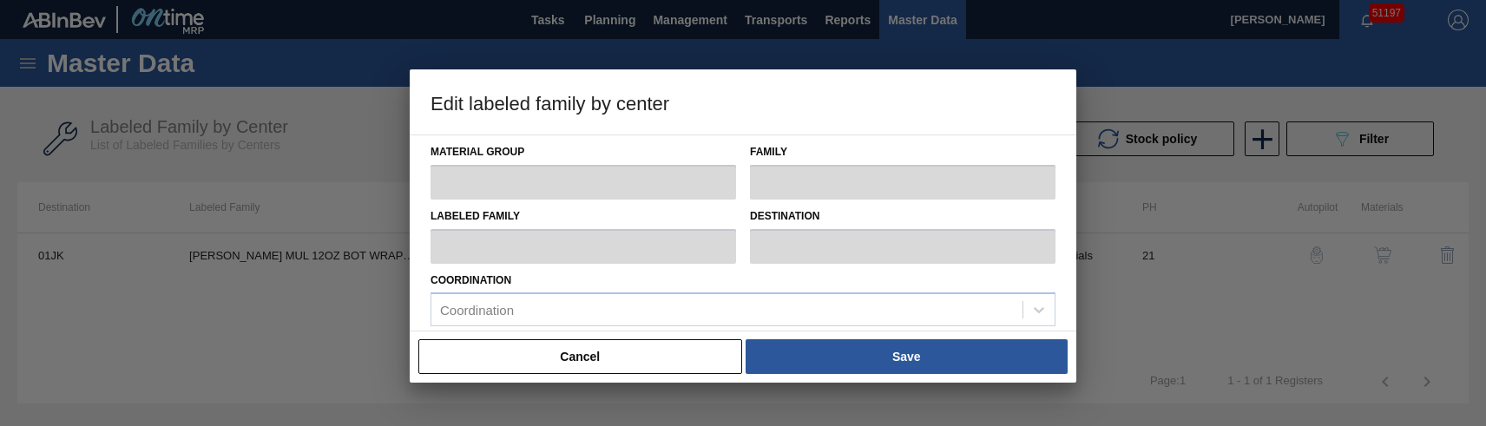
type input "1"
type input "30,081"
type input "0"
type input "1"
checkbox input "true"
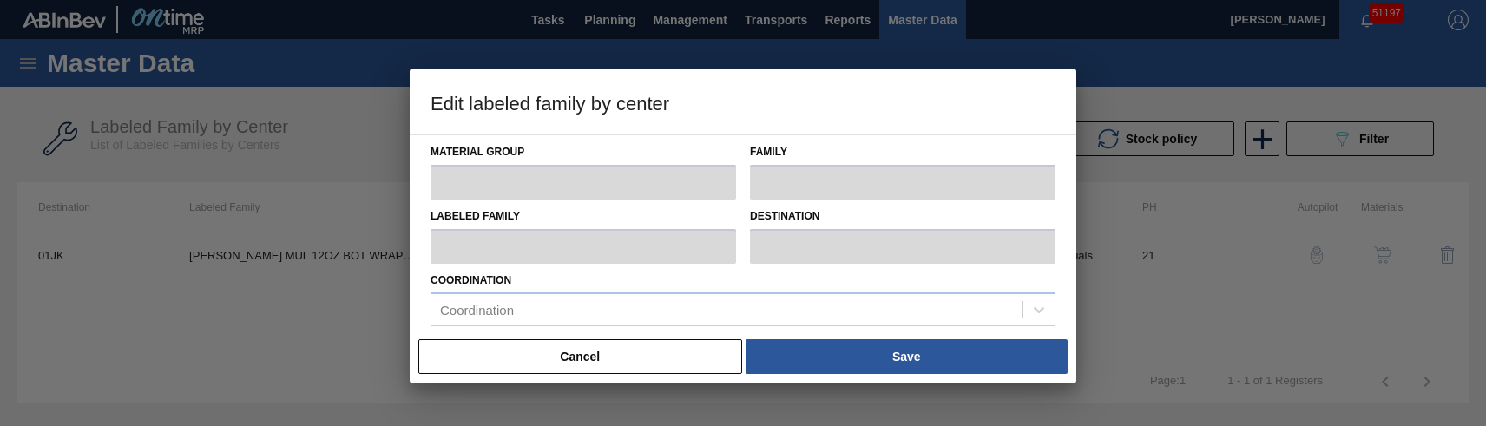
checkbox input "true"
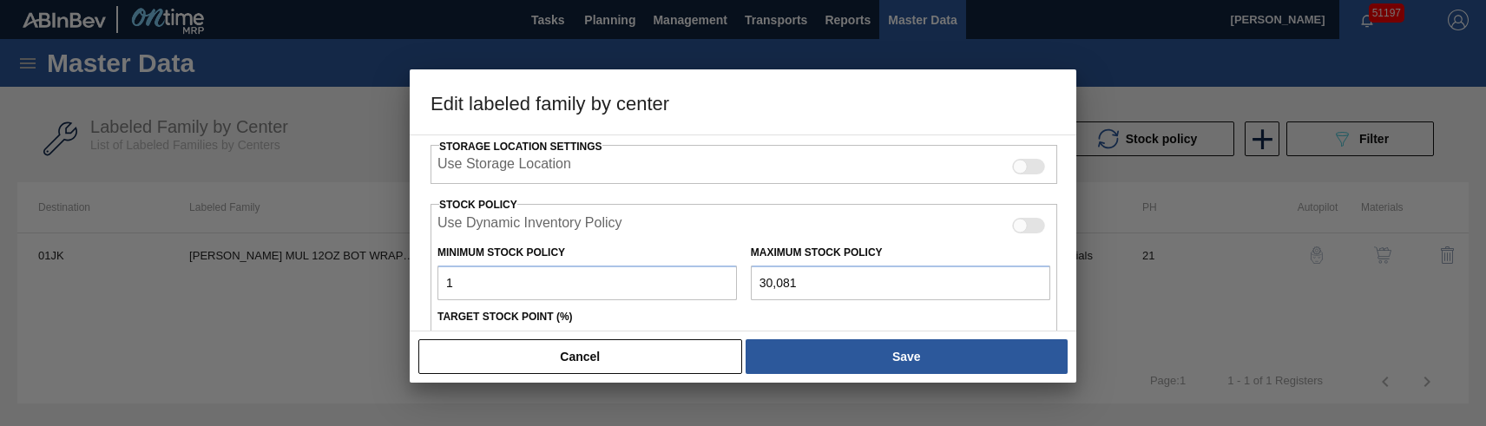
scroll to position [434, 0]
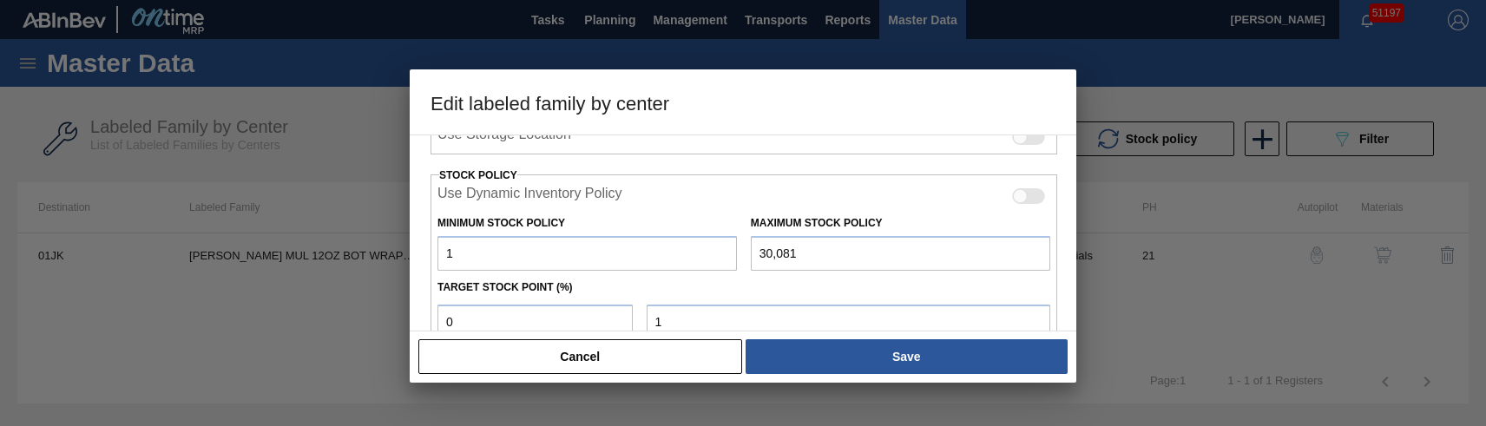
drag, startPoint x: 814, startPoint y: 250, endPoint x: 660, endPoint y: 254, distance: 154.6
click at [660, 254] on div "Minimum Stock Policy 1 Maximum Stock Policy 30,081" at bounding box center [744, 239] width 627 height 64
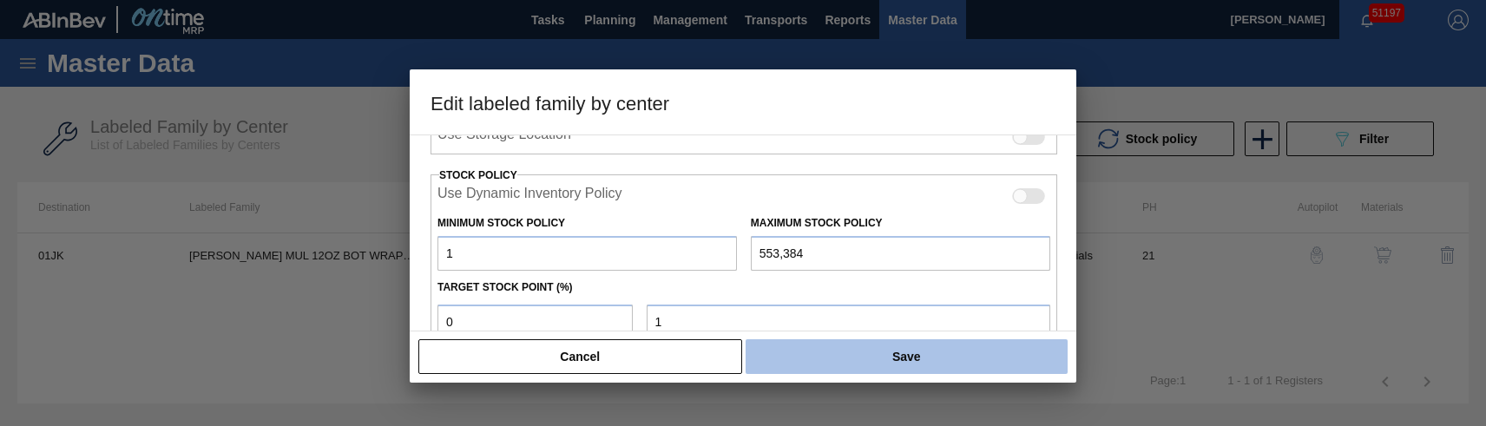
type input "553,384"
click at [820, 354] on button "Save" at bounding box center [907, 356] width 322 height 35
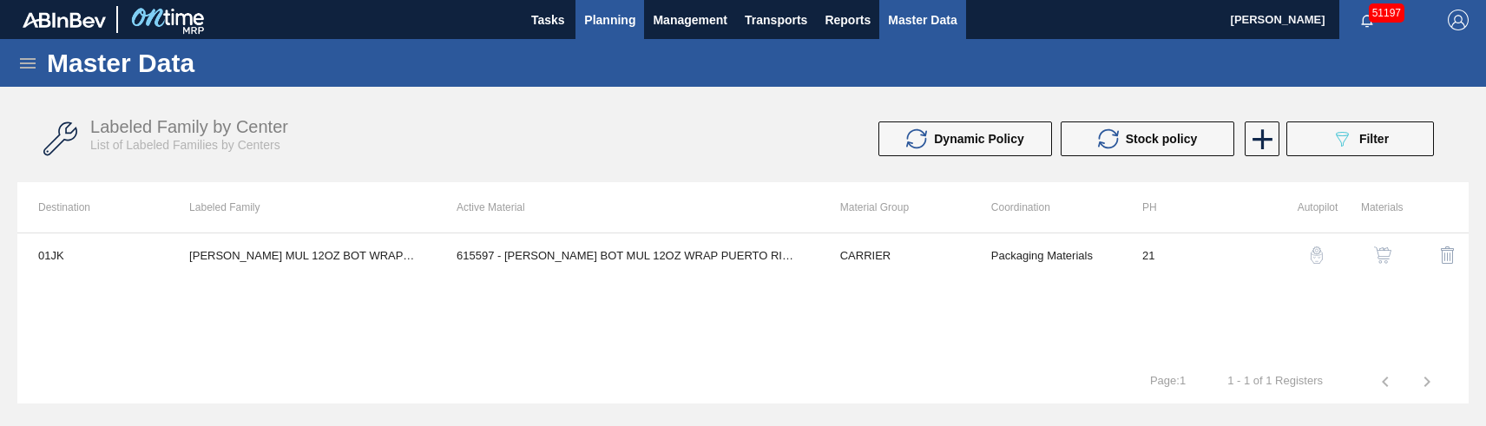
click at [630, 14] on span "Planning" at bounding box center [609, 20] width 51 height 21
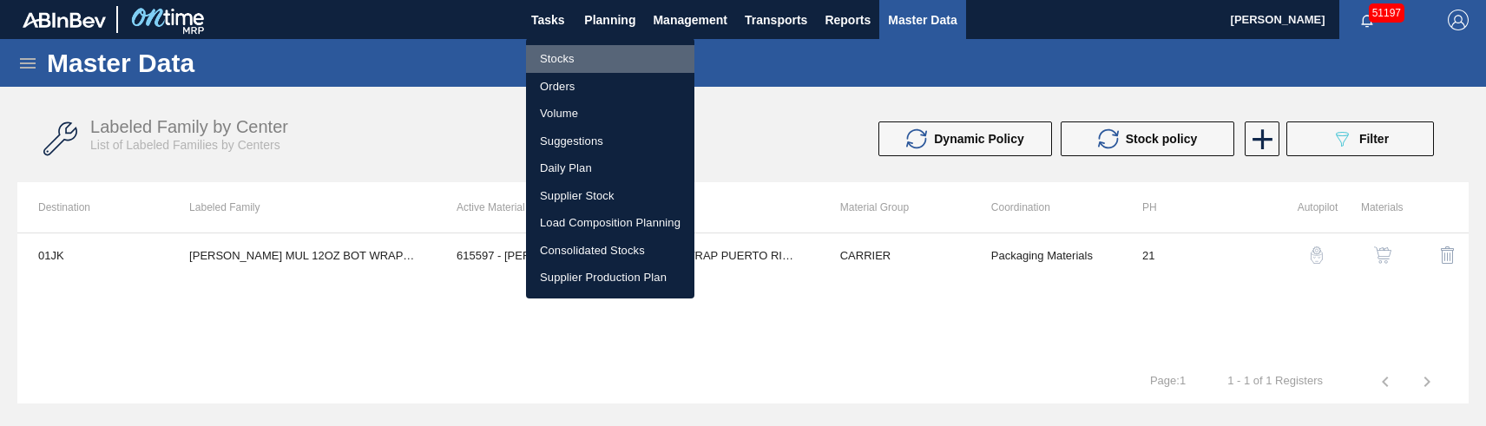
click at [556, 60] on li "Stocks" at bounding box center [610, 59] width 168 height 28
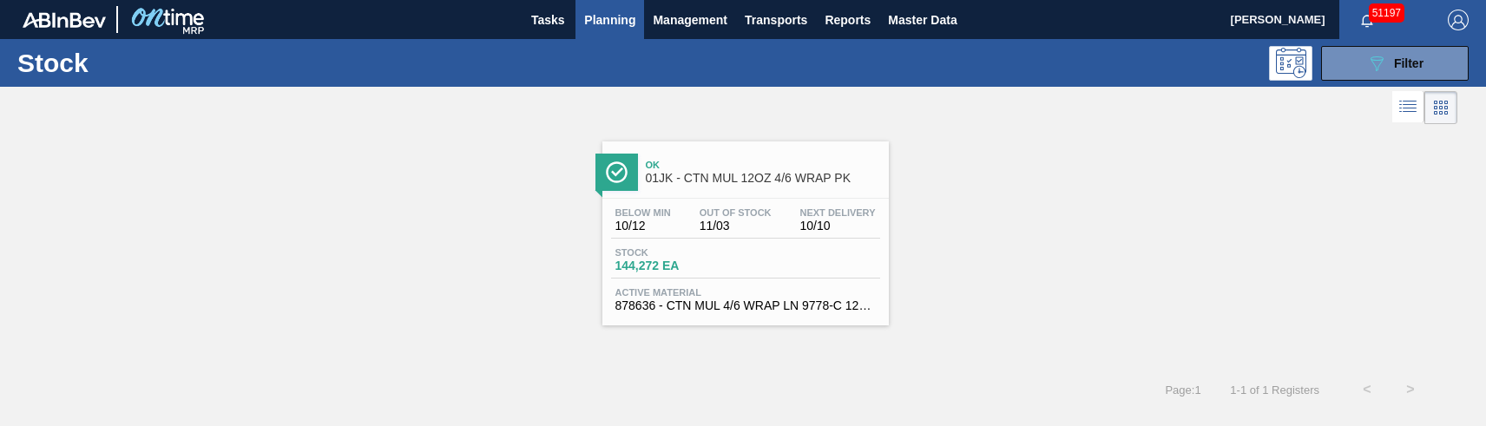
click at [750, 243] on div "Below Min 10/12 Out Of Stock 11/03 Next Delivery 10/10 Stock 144,272 EA Active …" at bounding box center [746, 258] width 287 height 118
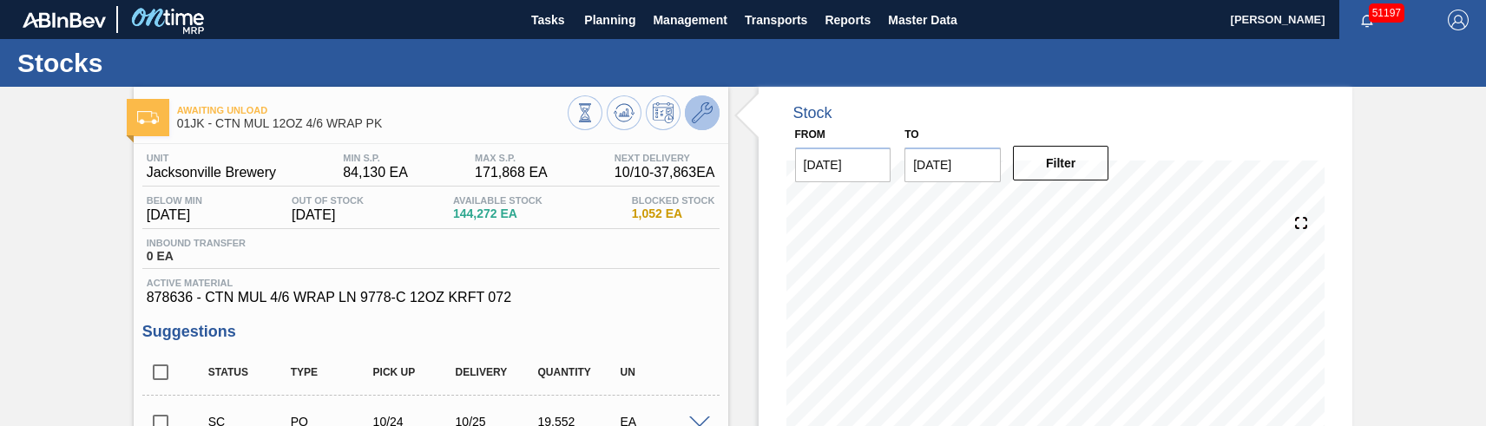
click at [696, 114] on icon at bounding box center [702, 112] width 21 height 21
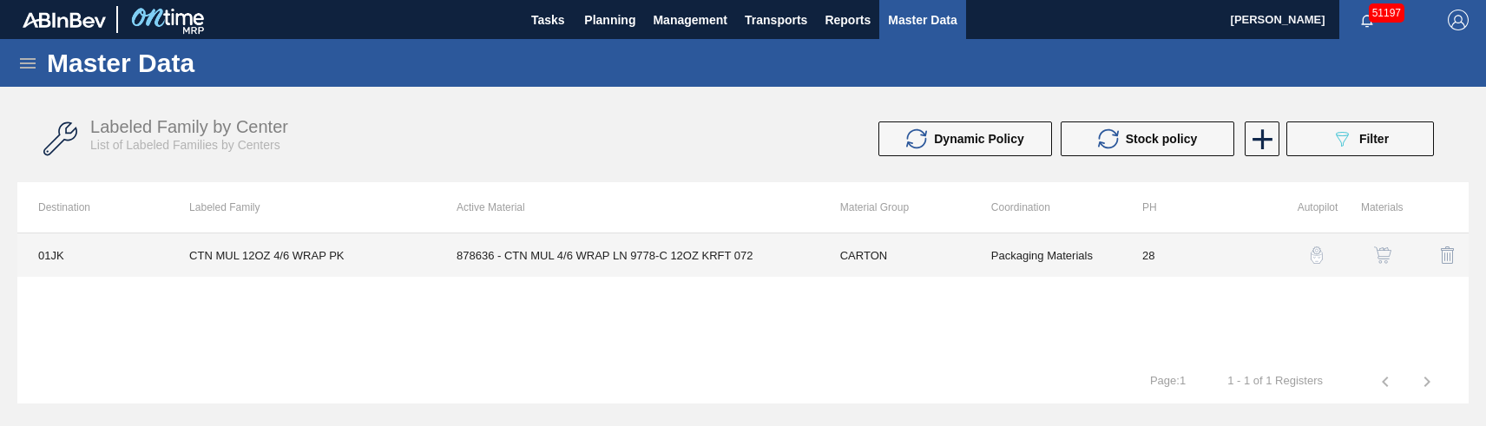
click at [607, 254] on td "878636 - CTN MUL 4/6 WRAP LN 9778-C 12OZ KRFT 072" at bounding box center [628, 255] width 384 height 43
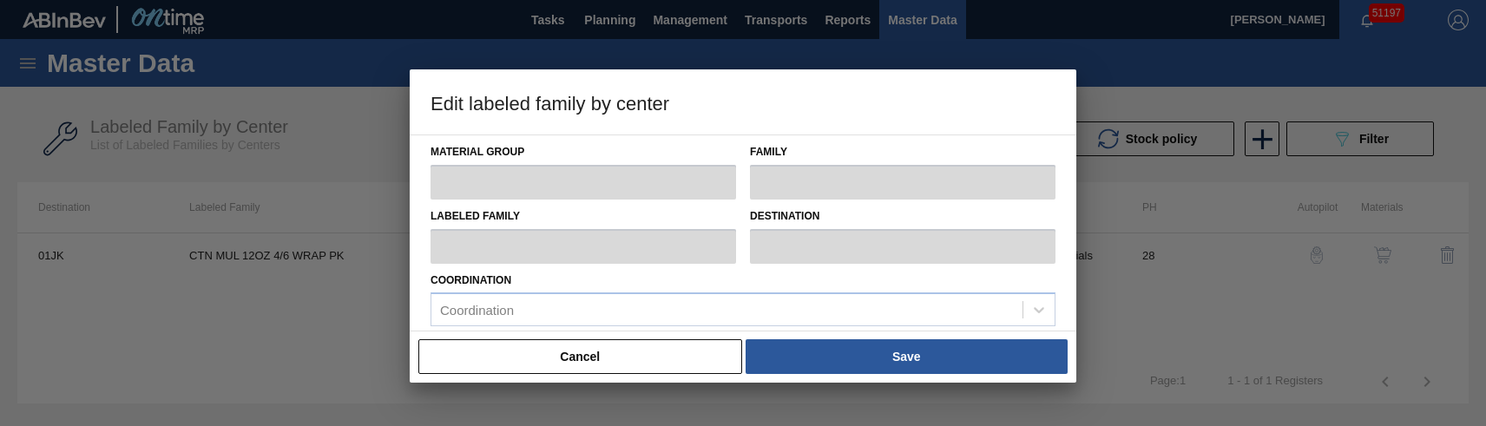
type input "CARTON"
type input "Corrugate Carton"
type input "CTN MUL 12OZ 4/6 WRAP PK"
type input "01JK - Jacksonville Brewery"
type input "28"
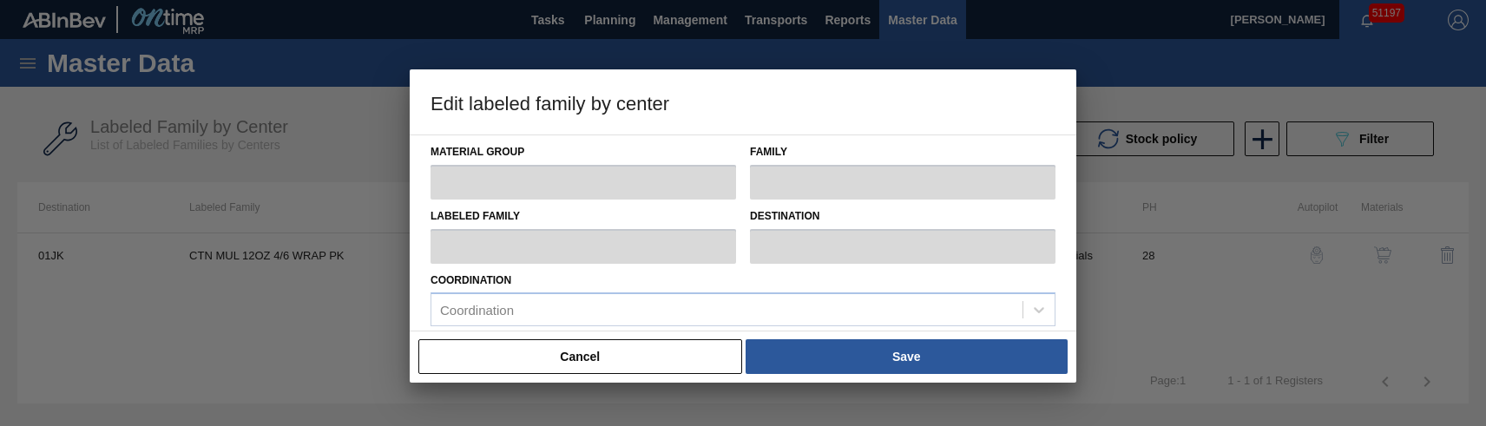
type input "84,130"
type input "171,868"
type input "0"
type input "84,130"
checkbox input "true"
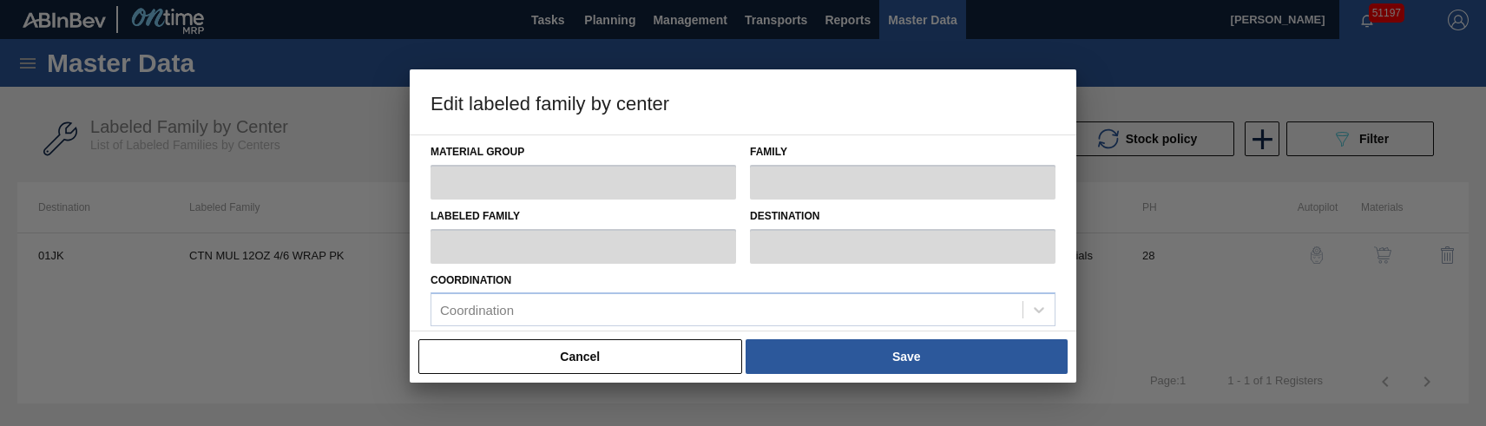
checkbox input "true"
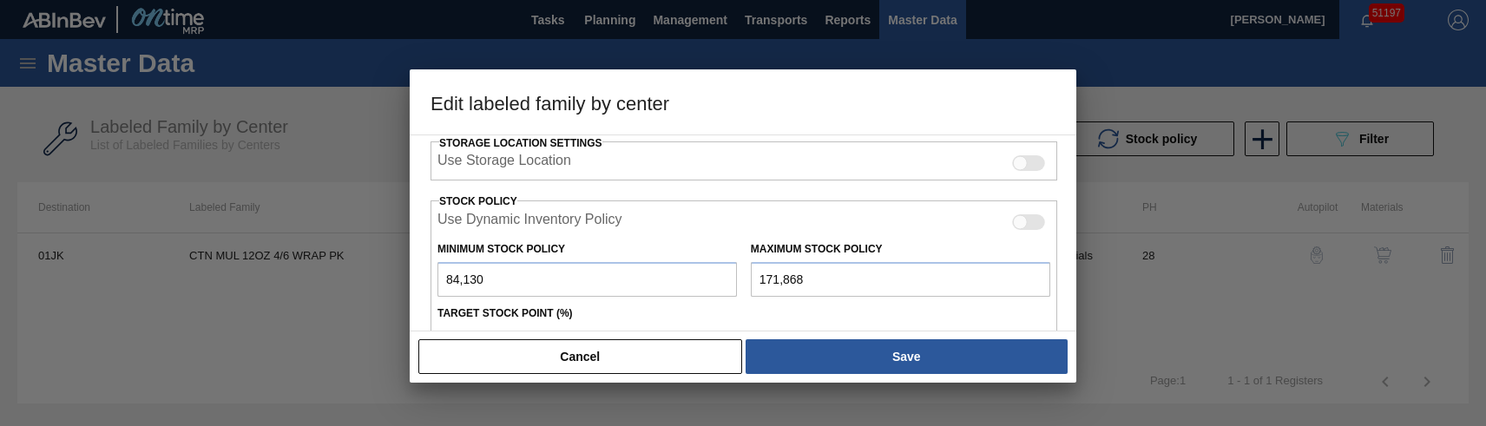
scroll to position [434, 0]
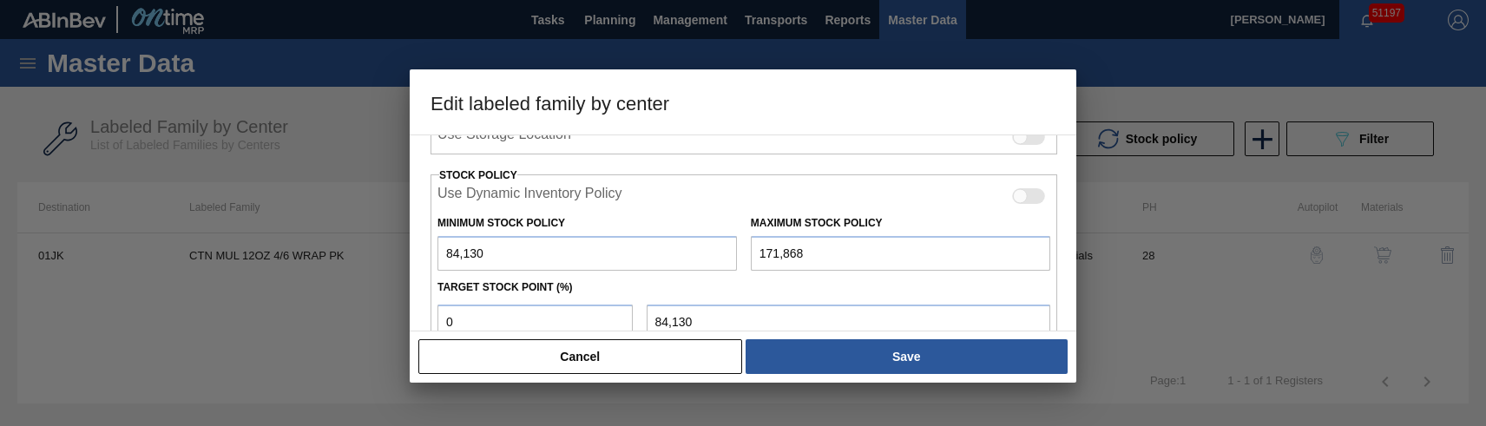
drag, startPoint x: 833, startPoint y: 253, endPoint x: 706, endPoint y: 256, distance: 127.7
click at [706, 256] on div "Minimum Stock Policy 84,130 Maximum Stock Policy 171,868" at bounding box center [744, 239] width 627 height 64
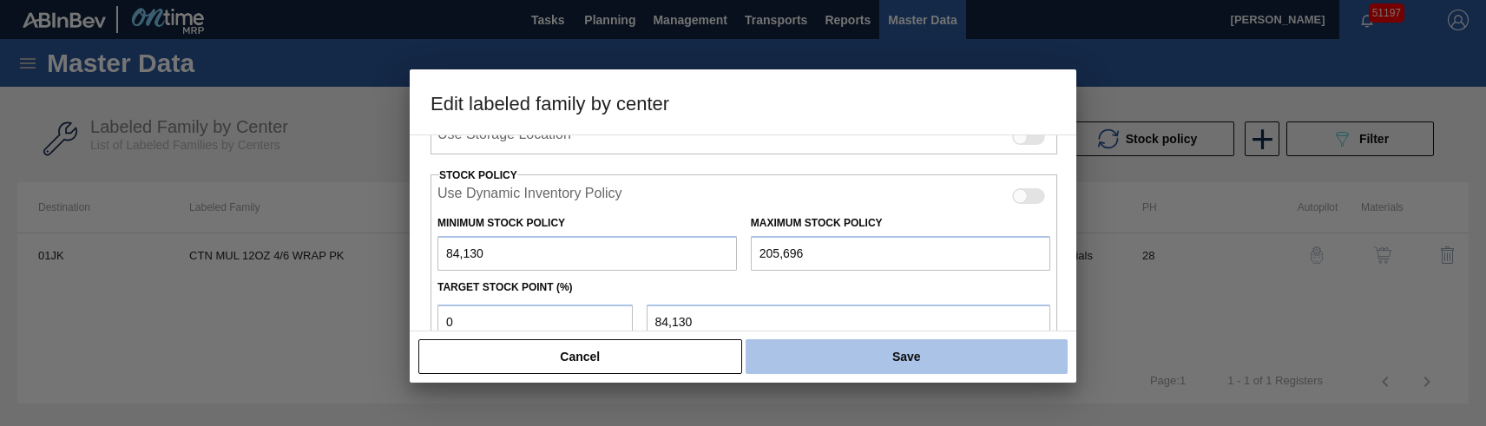
type input "205,696"
click at [861, 359] on button "Save" at bounding box center [907, 356] width 322 height 35
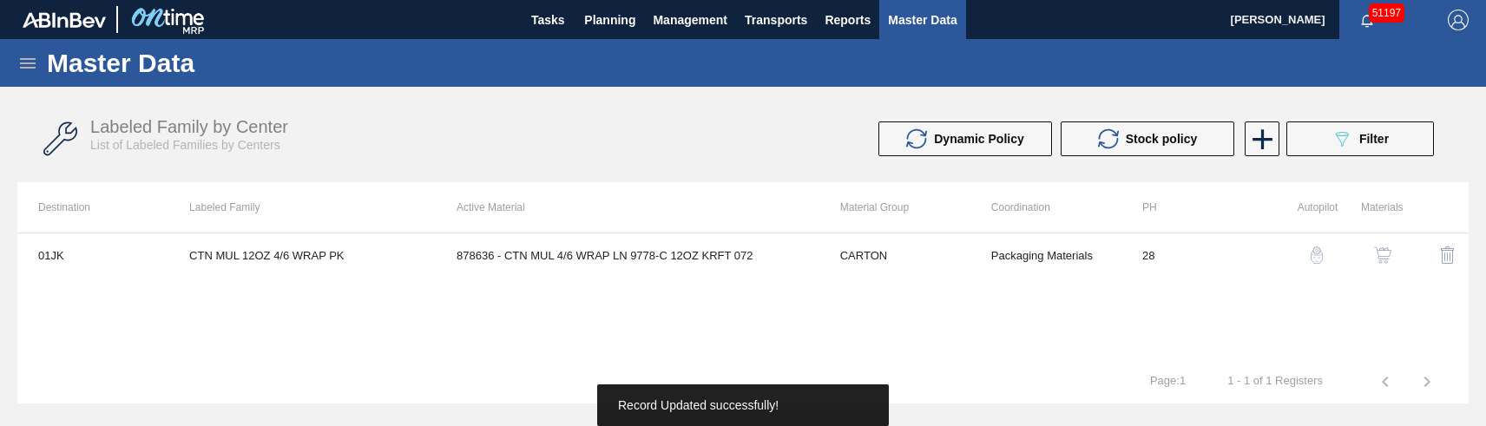
click at [1190, 334] on div "01JK CTN MUL 12OZ 4/6 WRAP PK 878636 - CTN MUL 4/6 WRAP LN 9778-C 12OZ KRFT 072…" at bounding box center [743, 297] width 1452 height 128
